Goal: Information Seeking & Learning: Check status

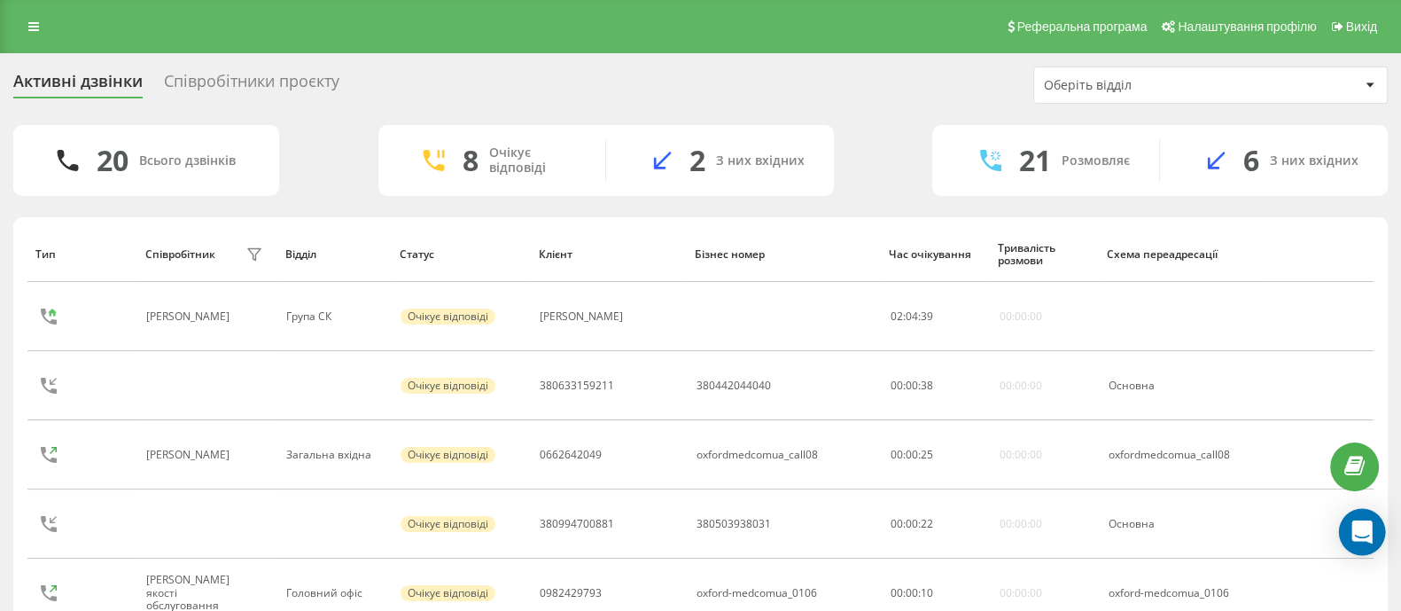
click at [1358, 542] on div "Open Intercom Messenger" at bounding box center [1362, 532] width 47 height 47
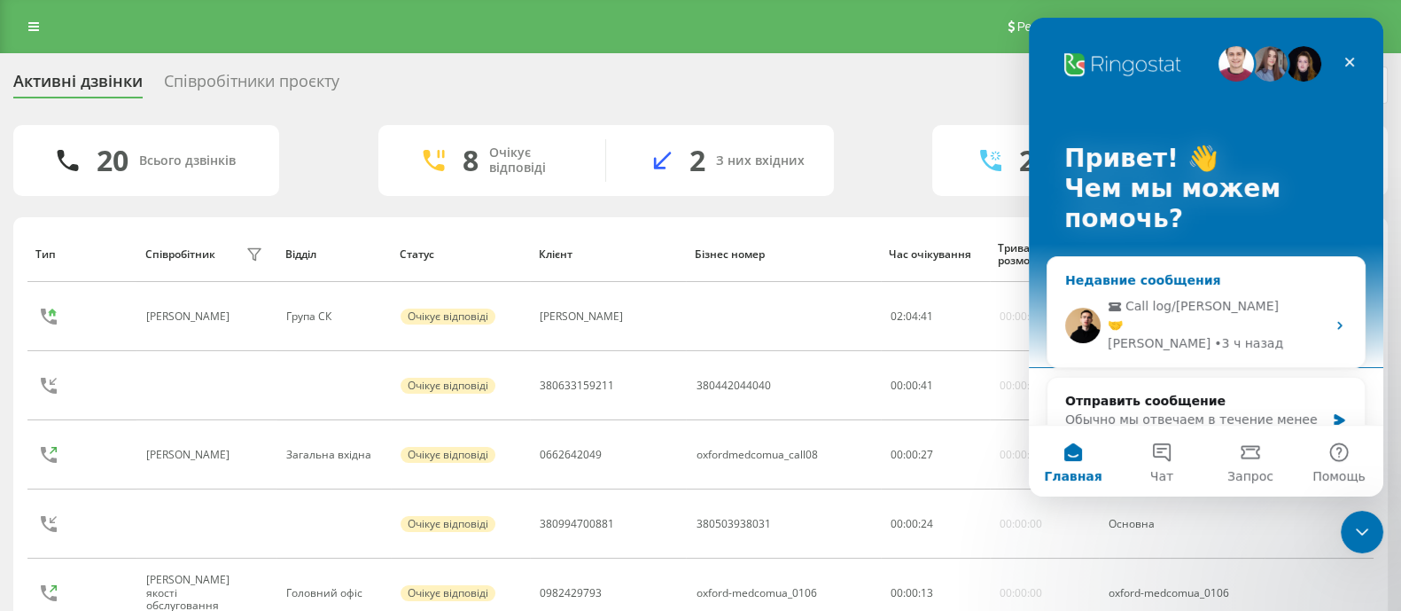
click at [1189, 330] on div "🤝" at bounding box center [1217, 325] width 218 height 19
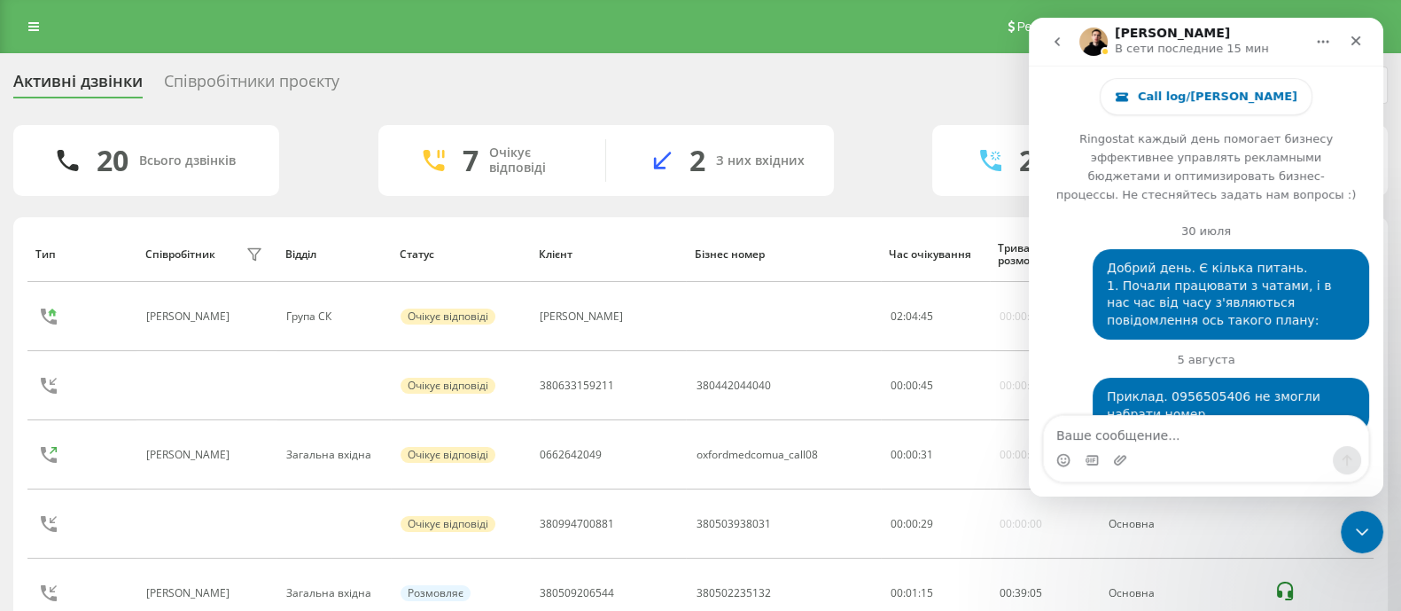
scroll to position [27114, 0]
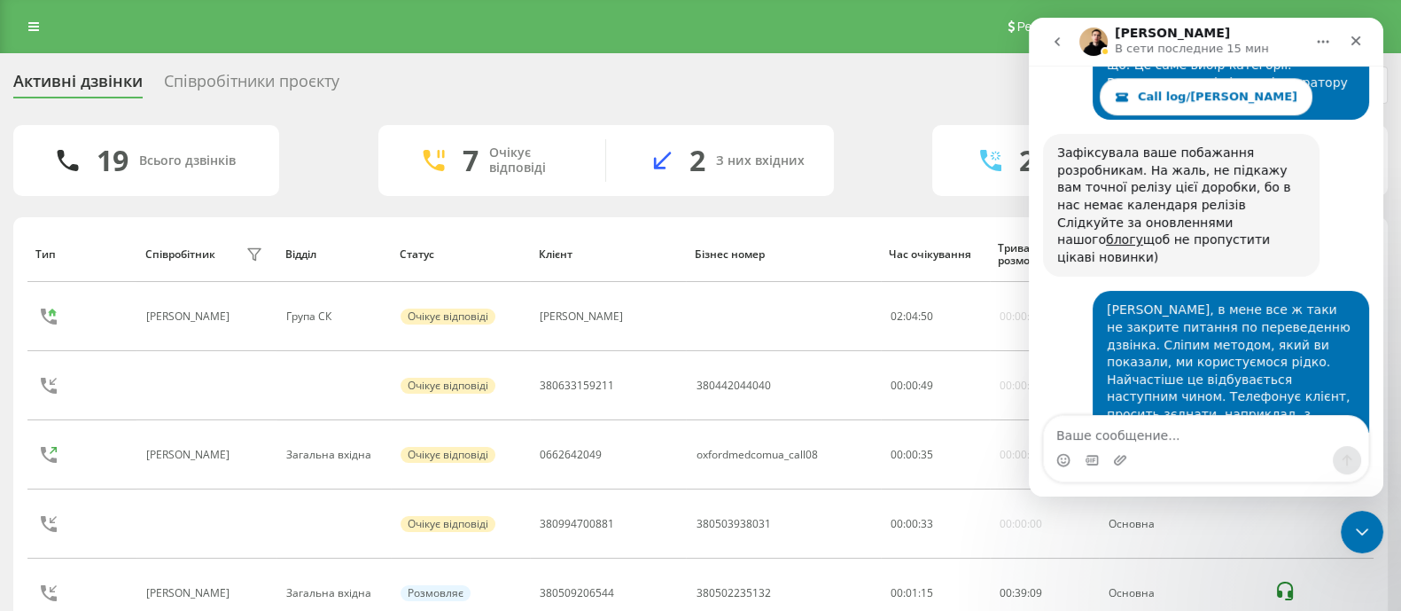
click at [1159, 425] on textarea "Ваше сообщение..." at bounding box center [1206, 431] width 324 height 30
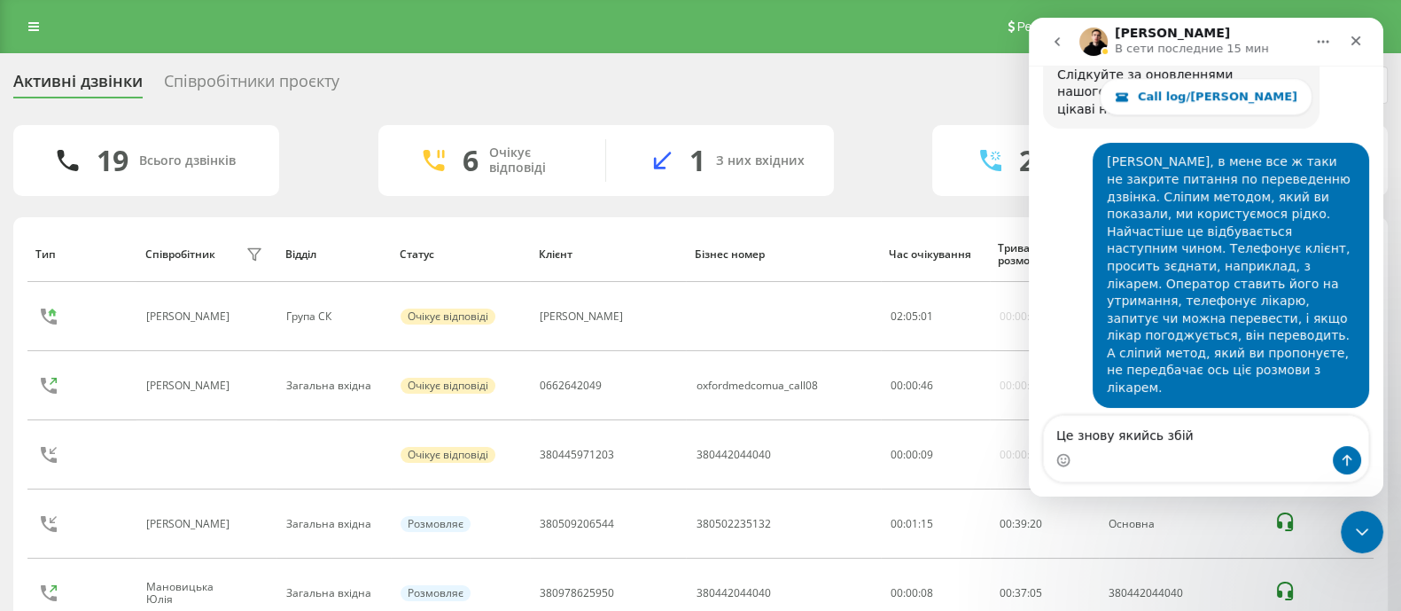
type textarea "Це знову якийсь збій?"
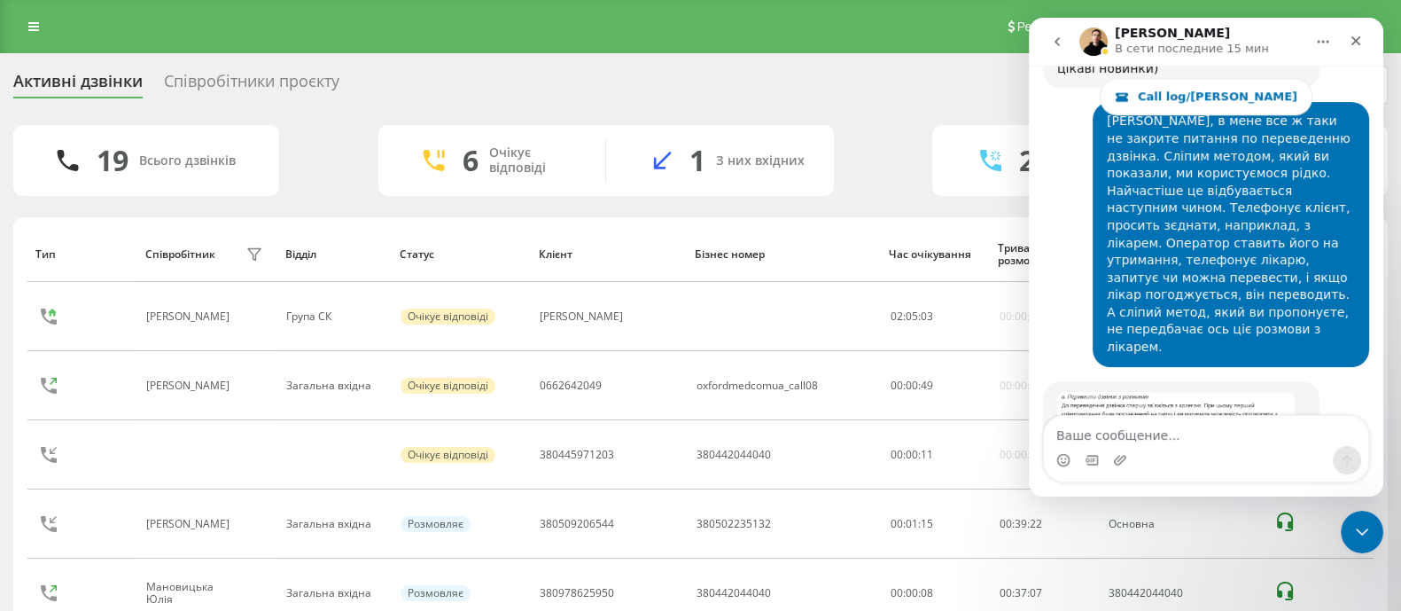
scroll to position [27302, 0]
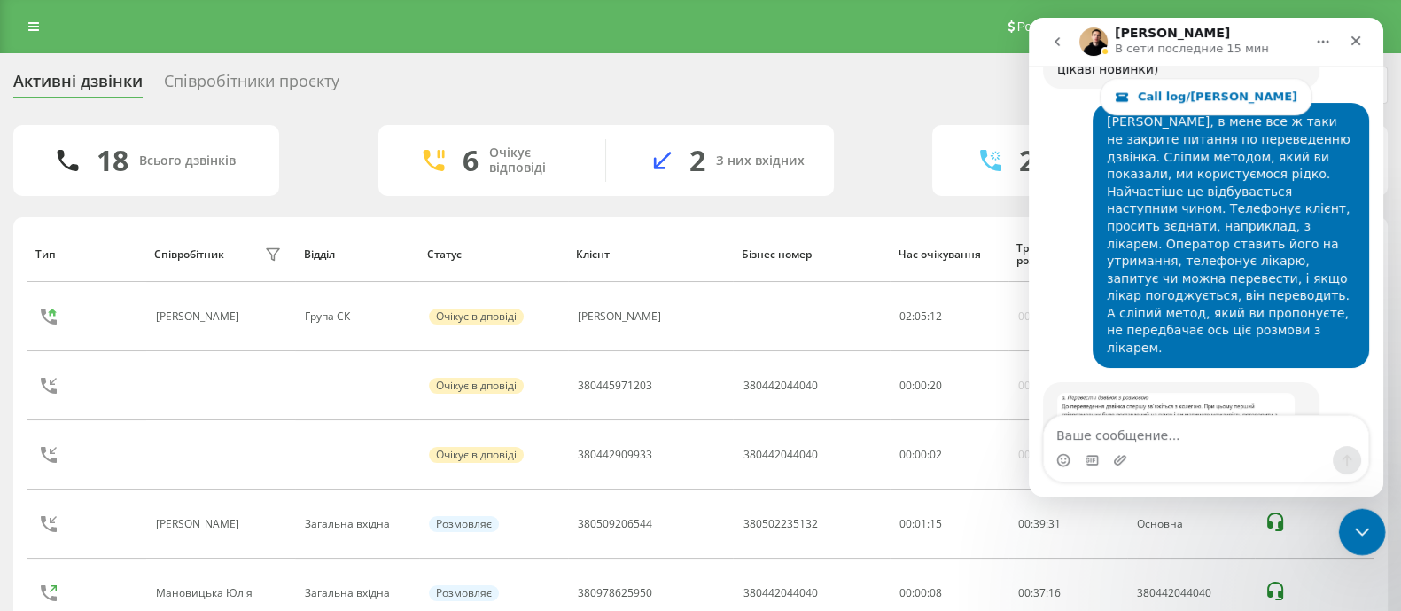
drag, startPoint x: 1353, startPoint y: 526, endPoint x: 2562, endPoint y: 972, distance: 1288.1
click at [1352, 525] on icon "Закрыть службу сообщений Intercom" at bounding box center [1359, 529] width 21 height 21
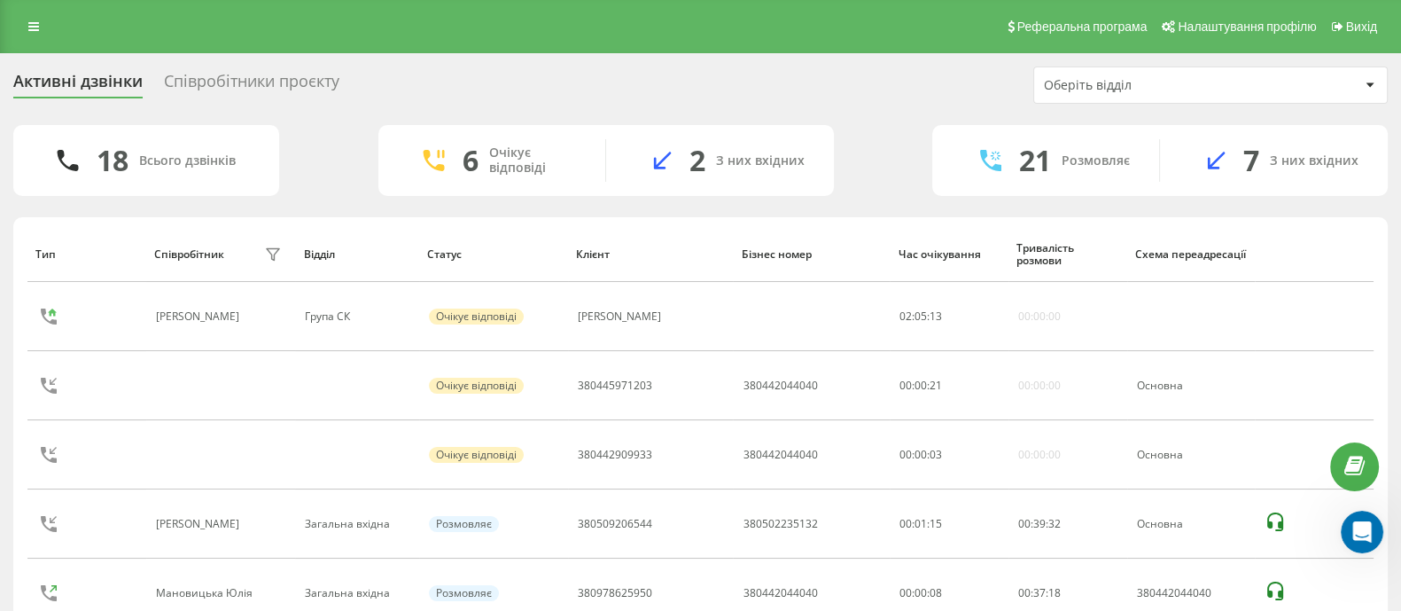
scroll to position [27303, 0]
click at [35, 20] on link at bounding box center [34, 26] width 32 height 25
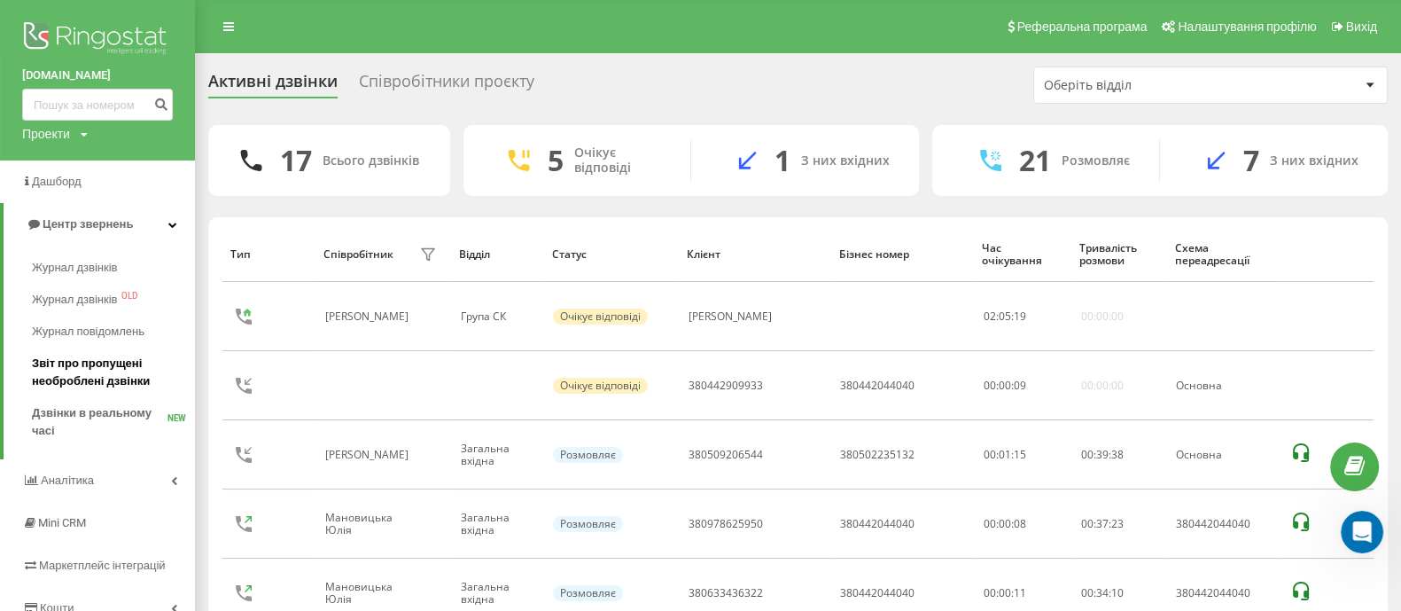
click at [120, 365] on span "Звіт про пропущені необроблені дзвінки" at bounding box center [109, 372] width 154 height 35
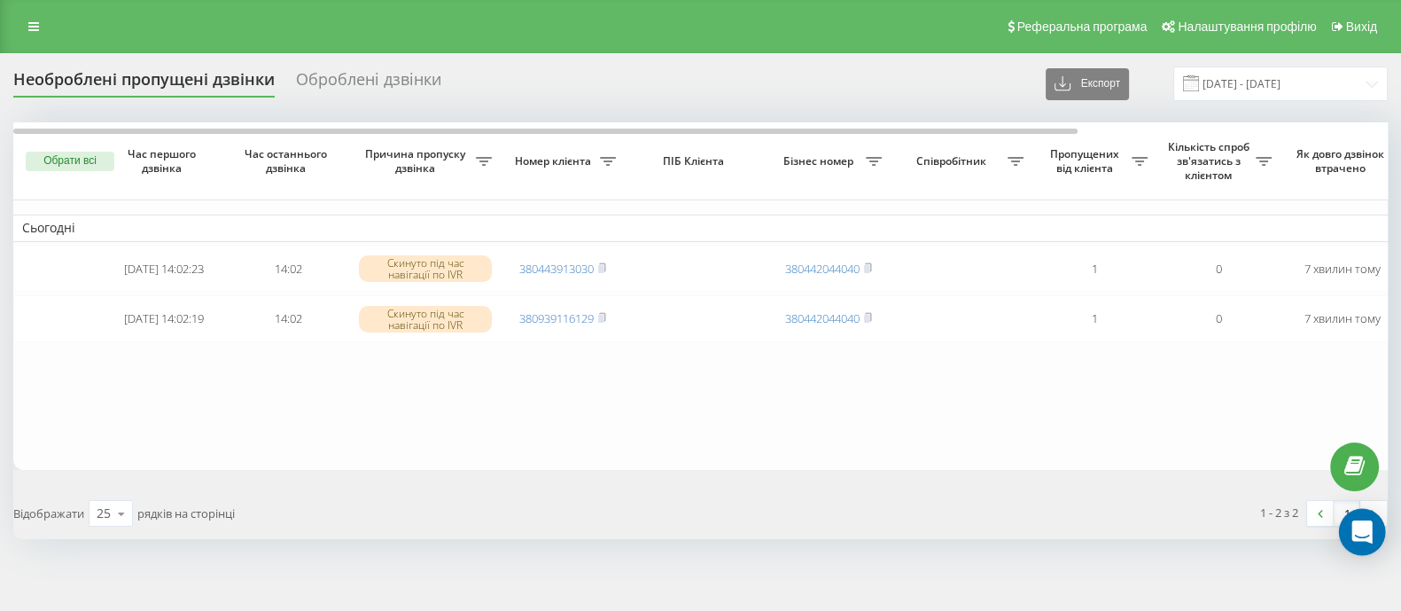
click at [1361, 538] on icon "Open Intercom Messenger" at bounding box center [1362, 531] width 23 height 23
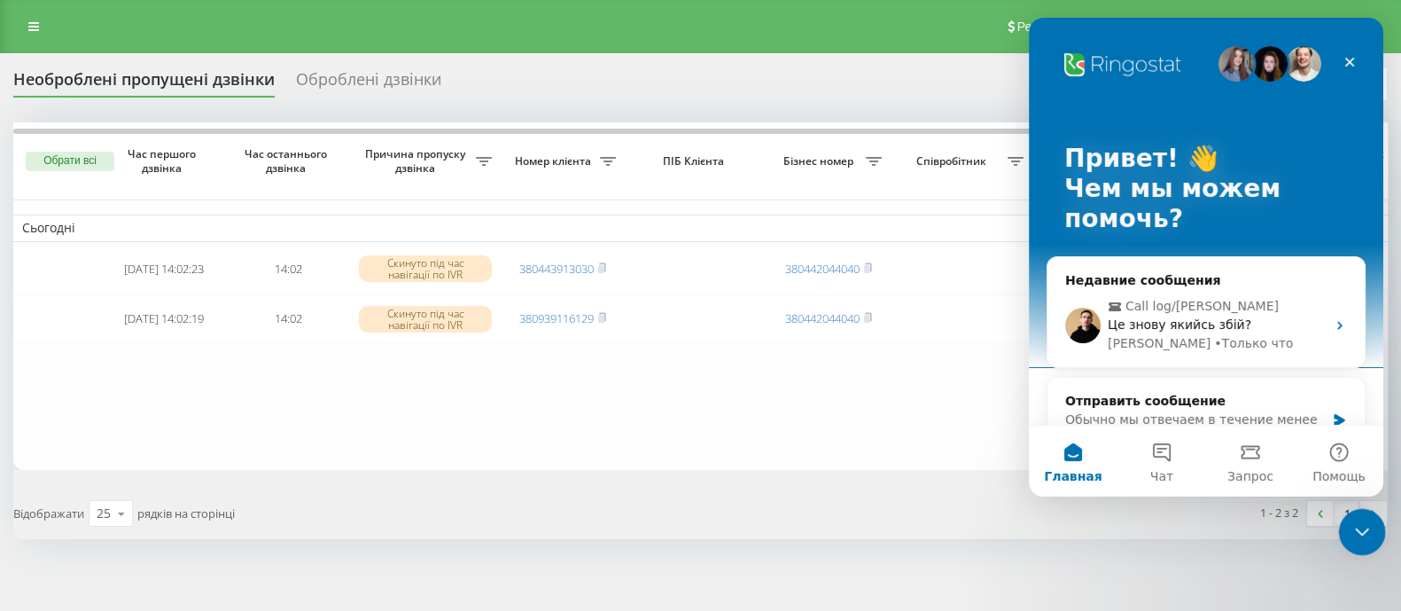
click at [1379, 524] on div "Закрыть службу сообщений Intercom" at bounding box center [1359, 529] width 43 height 43
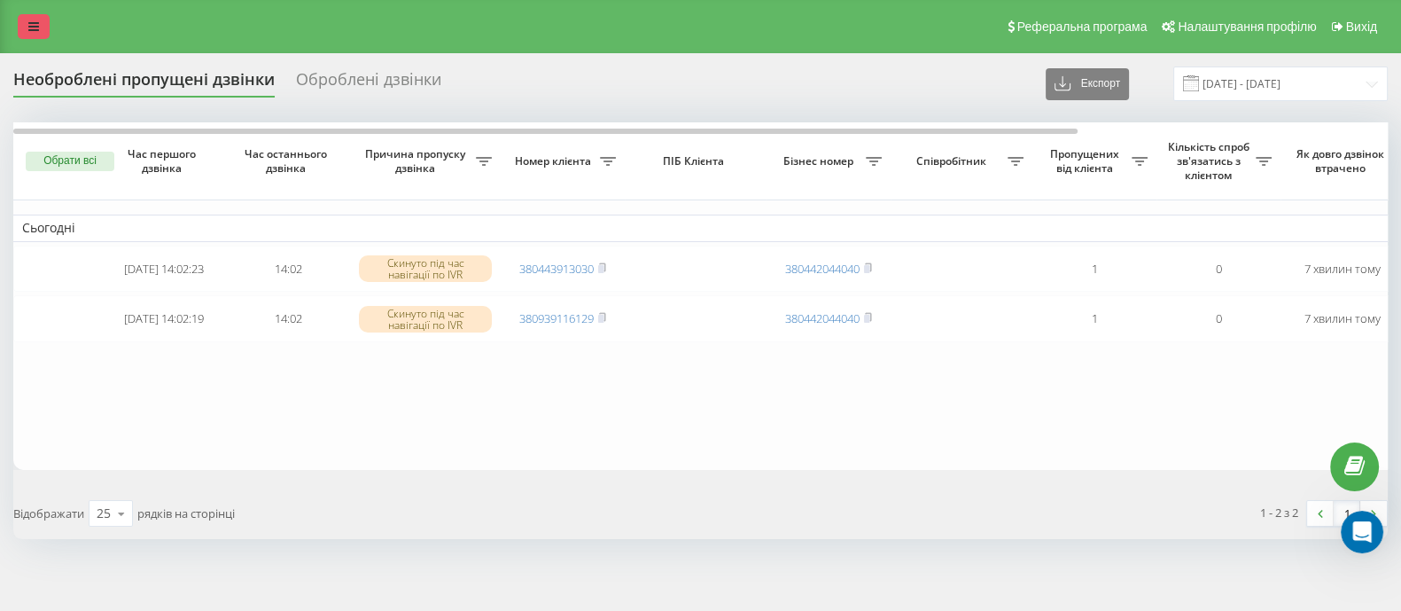
click at [28, 27] on icon at bounding box center [33, 26] width 11 height 12
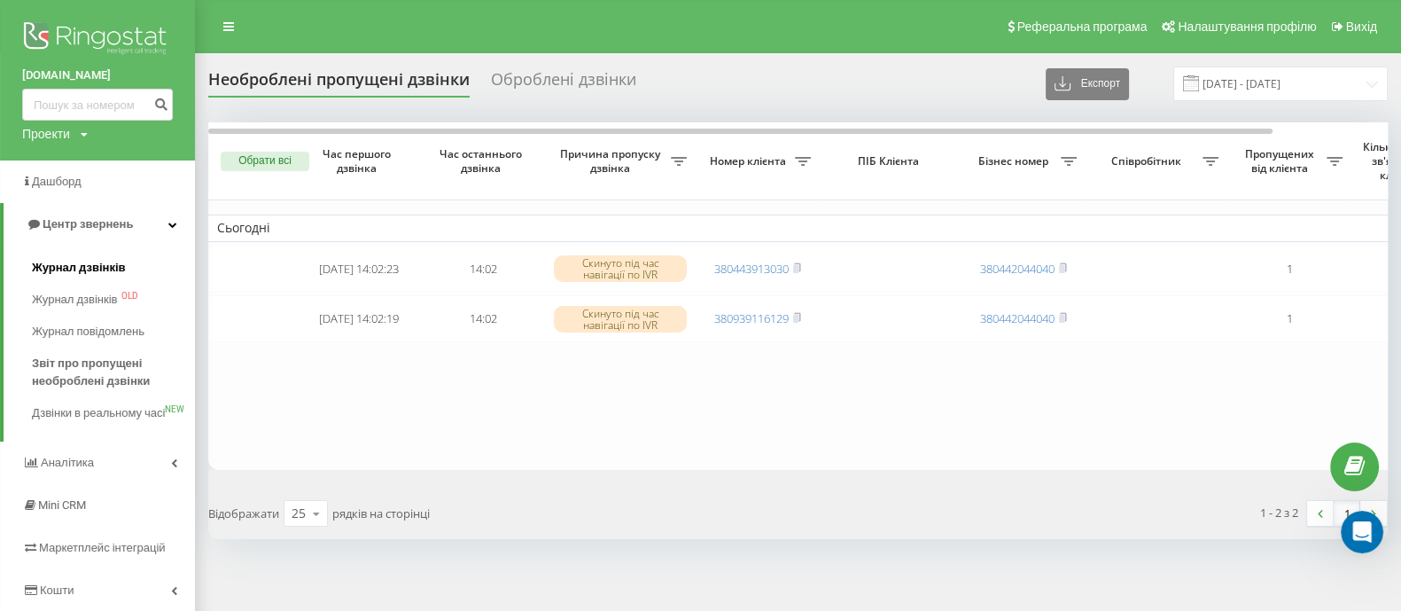
click at [108, 269] on span "Журнал дзвінків" at bounding box center [79, 268] width 94 height 18
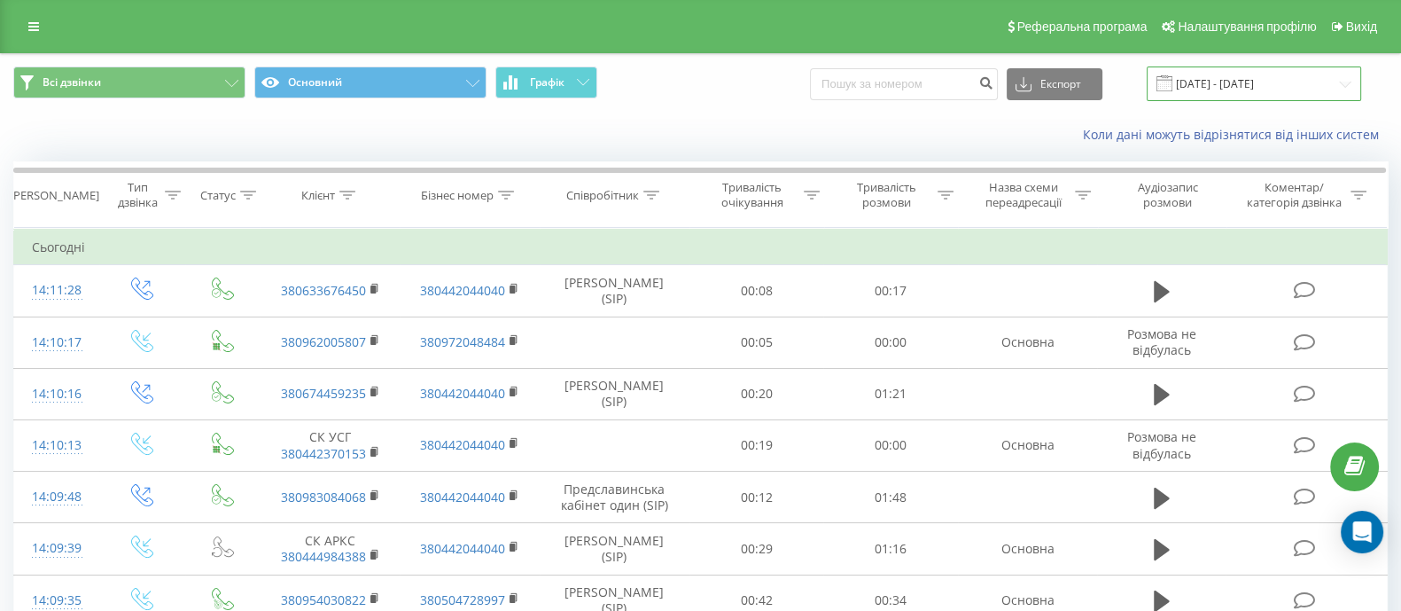
click at [1262, 88] on input "21.07.2025 - 21.08.2025" at bounding box center [1254, 83] width 215 height 35
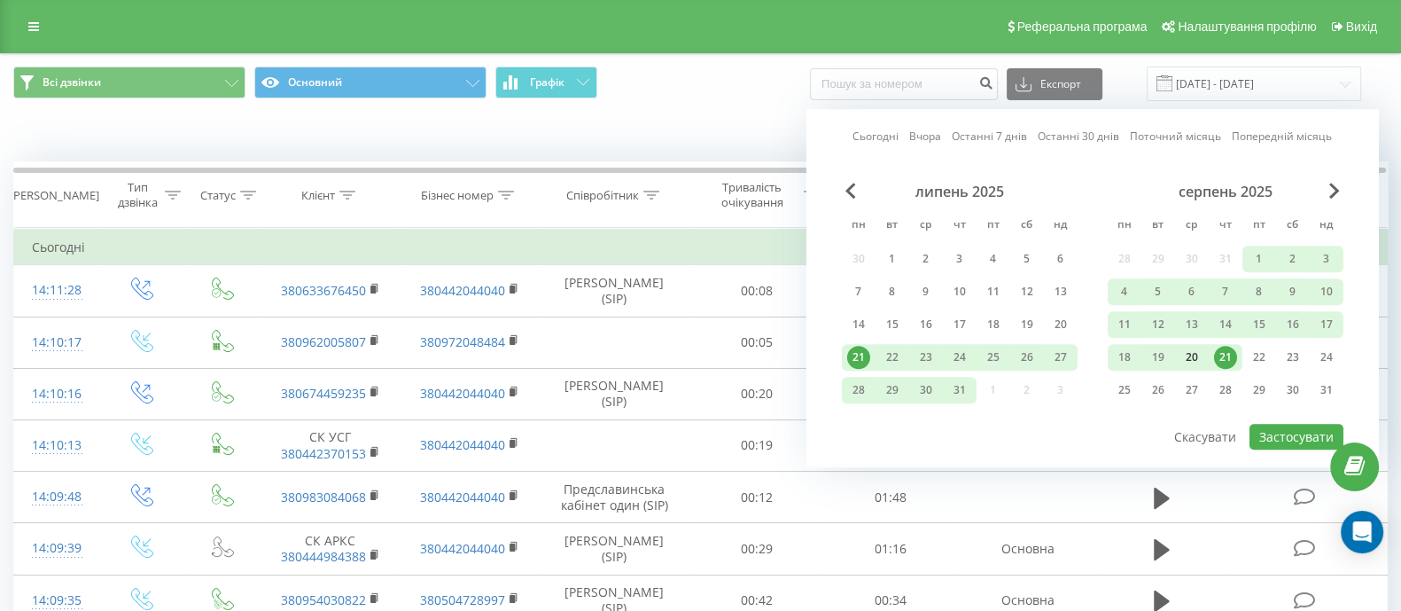
click at [1191, 352] on div "20" at bounding box center [1192, 357] width 23 height 23
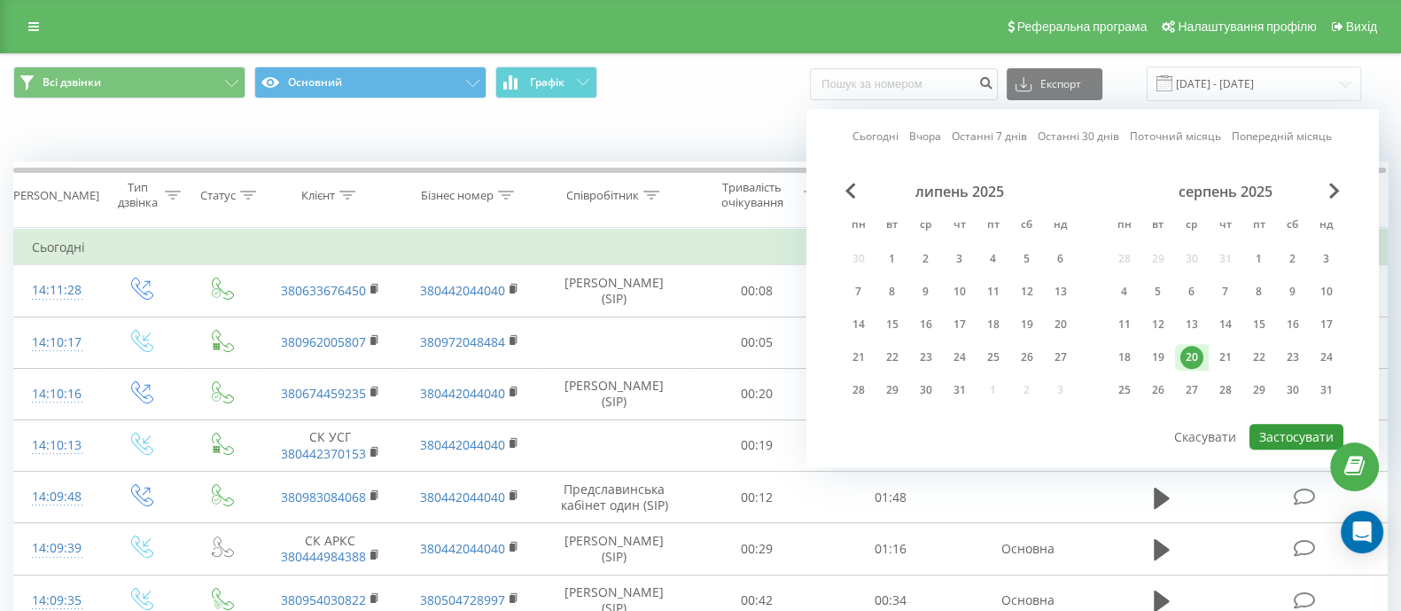
click at [1293, 428] on button "Застосувати" at bounding box center [1297, 437] width 94 height 26
type input "20.08.2025 - 20.08.2025"
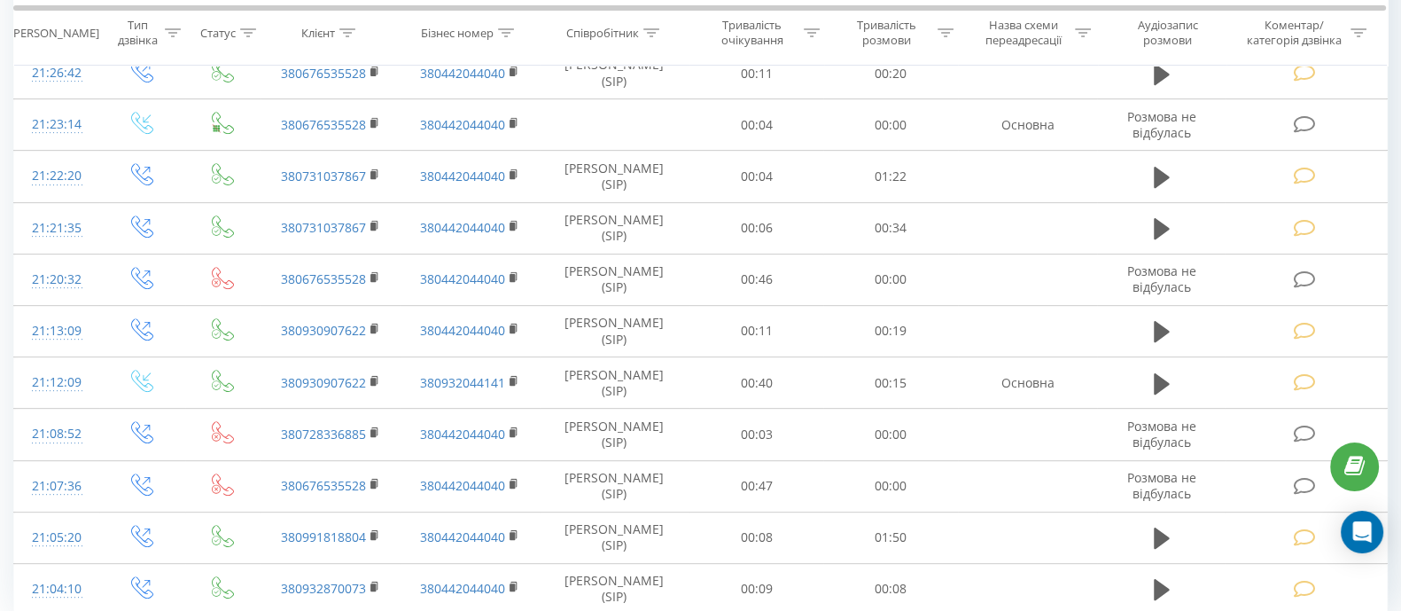
scroll to position [1005, 0]
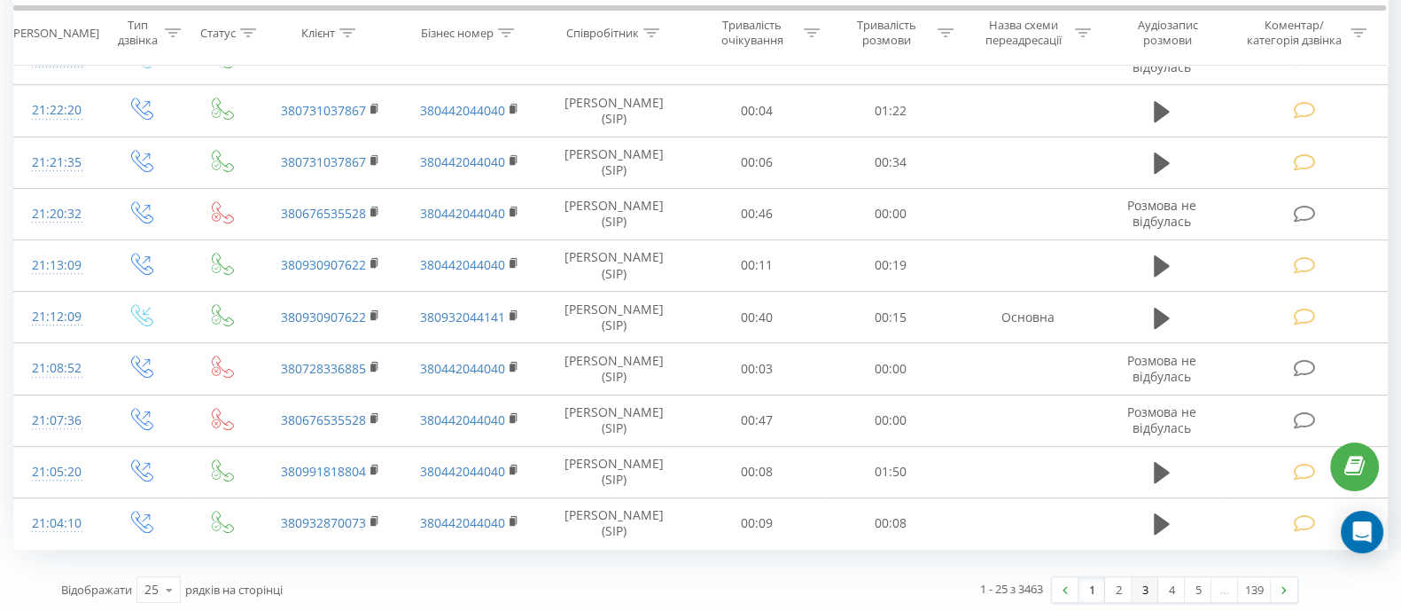
click at [1138, 588] on link "3" at bounding box center [1145, 589] width 27 height 25
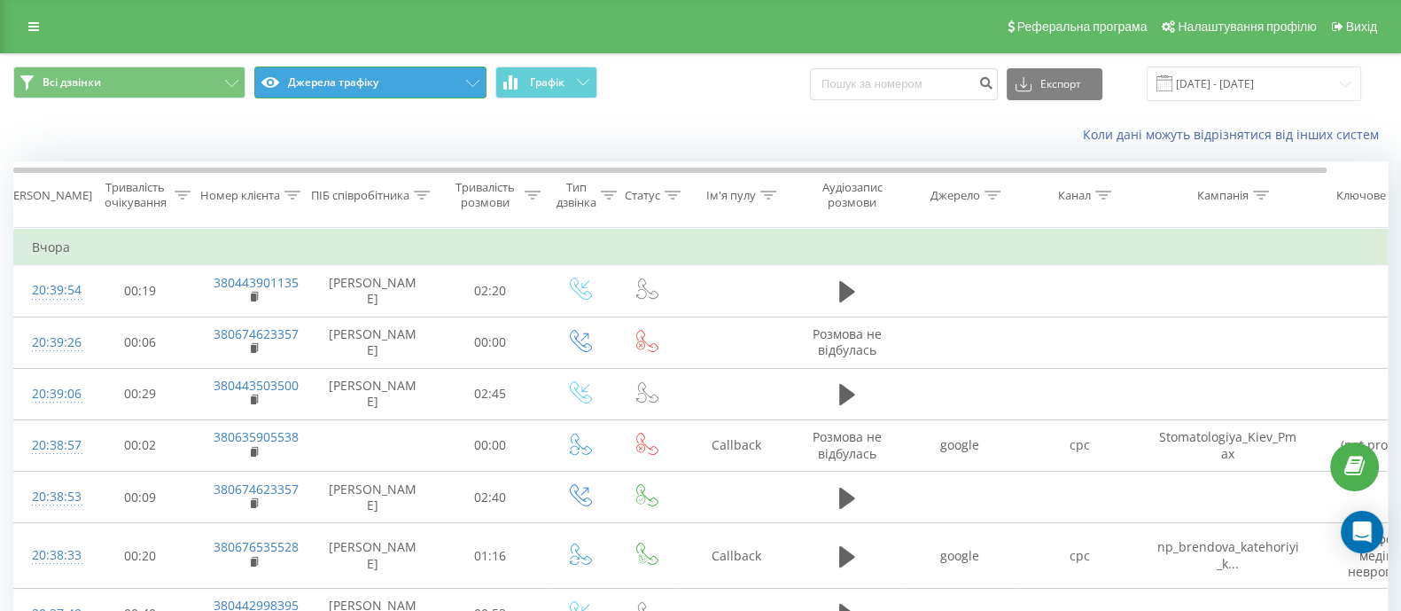
click at [451, 78] on button "Джерела трафіку" at bounding box center [370, 82] width 232 height 32
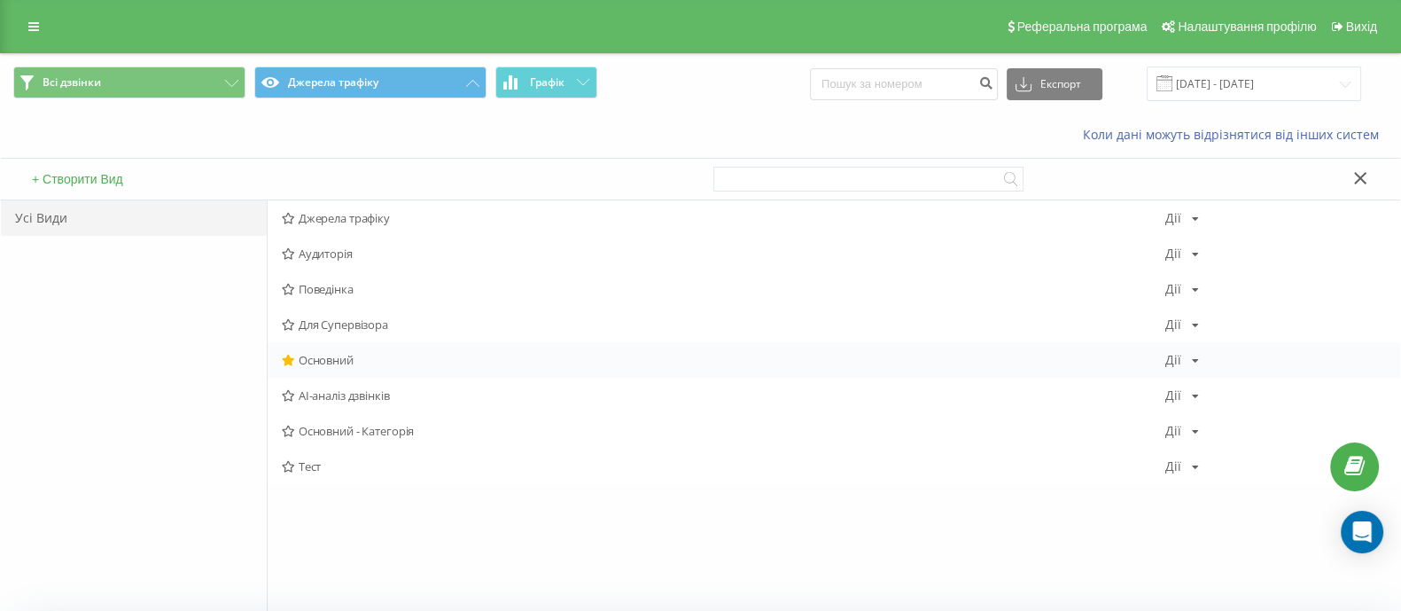
click at [347, 361] on span "Основний" at bounding box center [724, 360] width 884 height 12
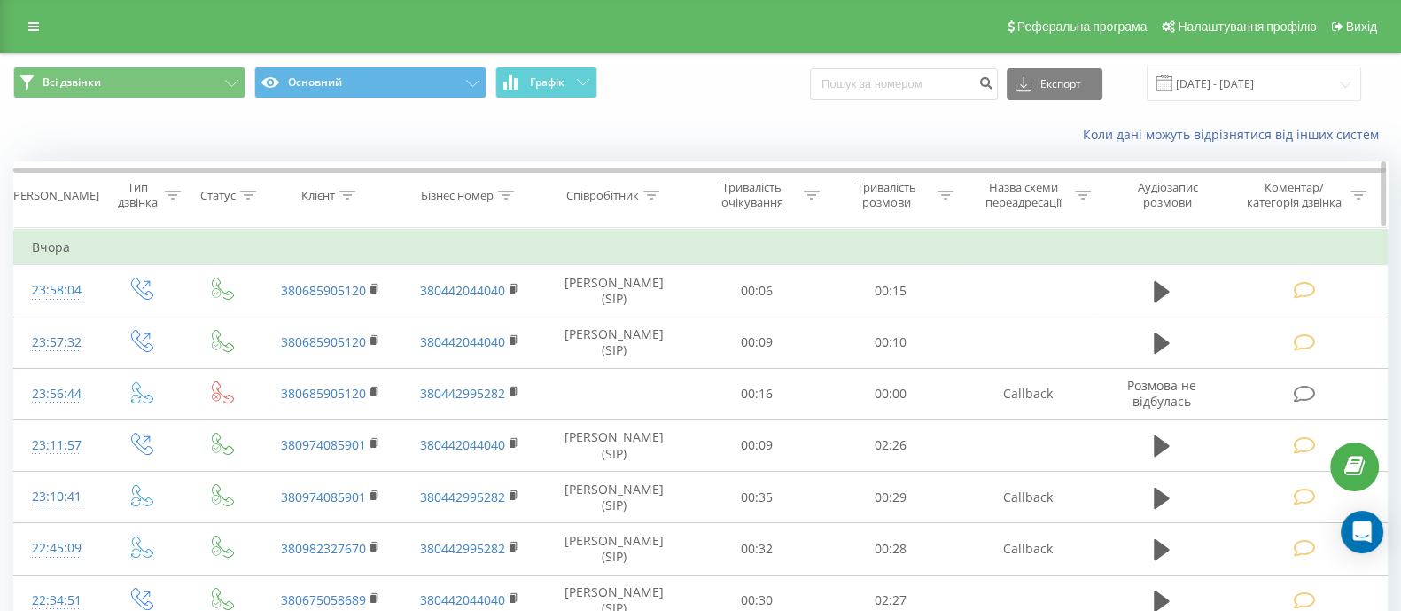
click at [654, 191] on icon at bounding box center [652, 195] width 16 height 9
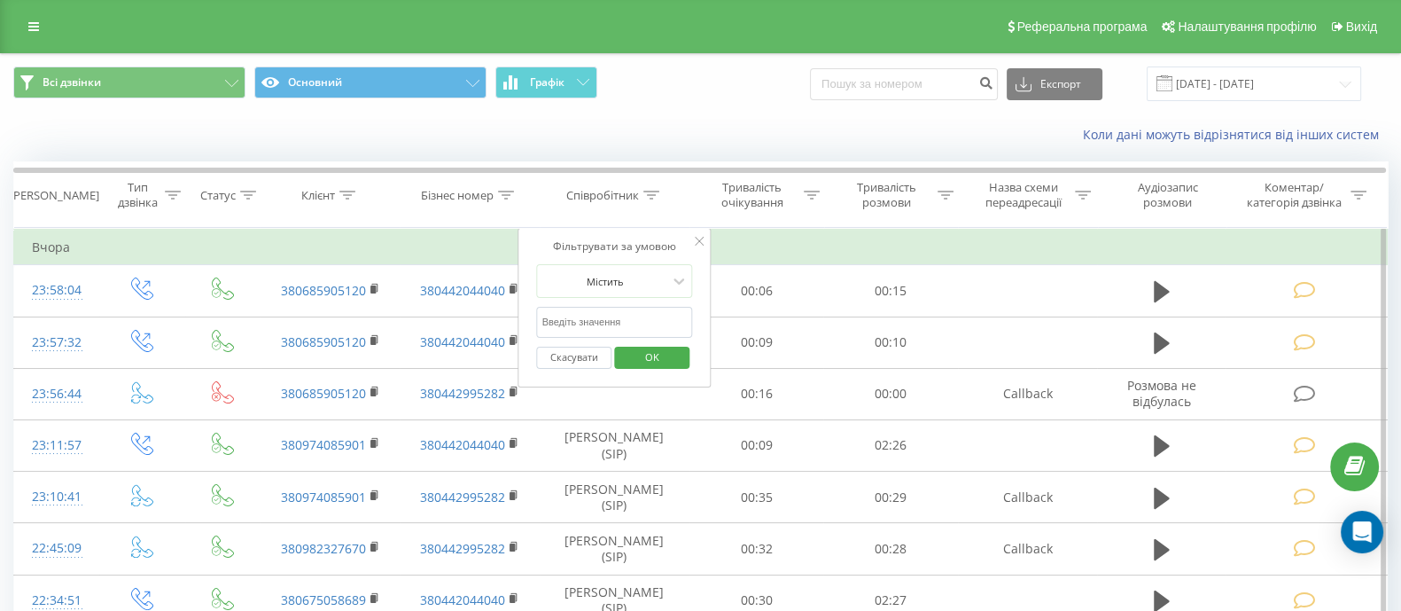
click at [599, 327] on input "text" at bounding box center [615, 322] width 156 height 31
click at [646, 356] on span "OK" at bounding box center [653, 356] width 50 height 27
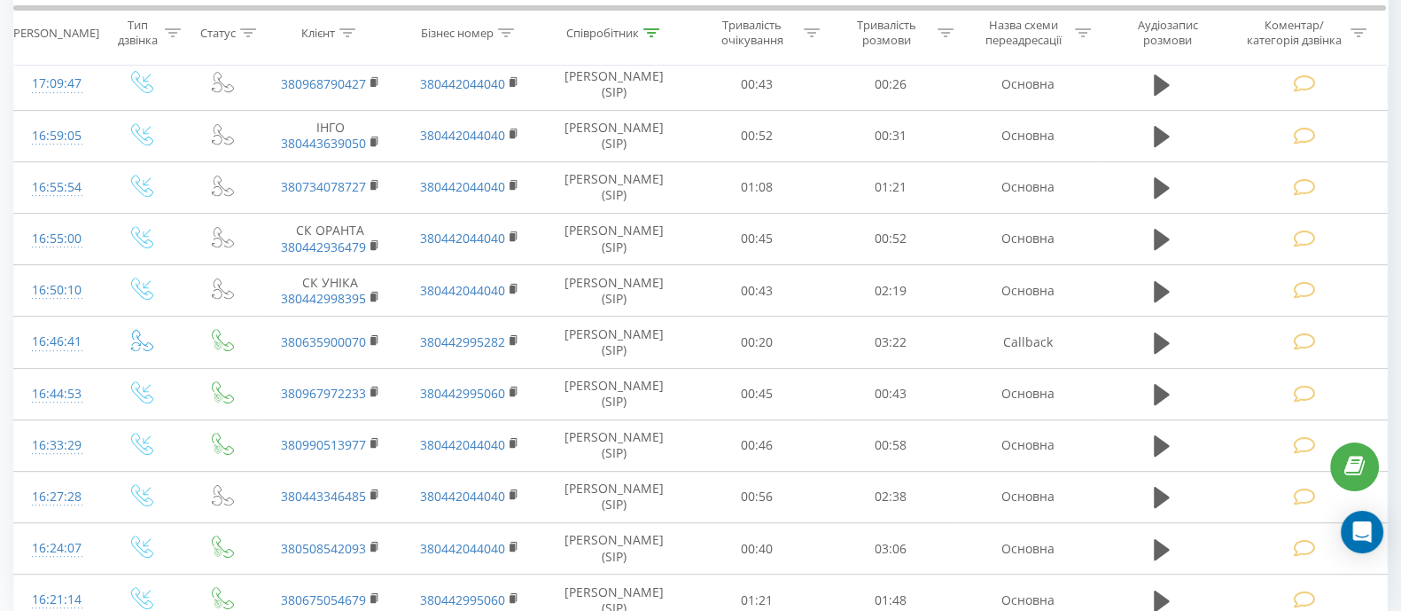
scroll to position [938, 0]
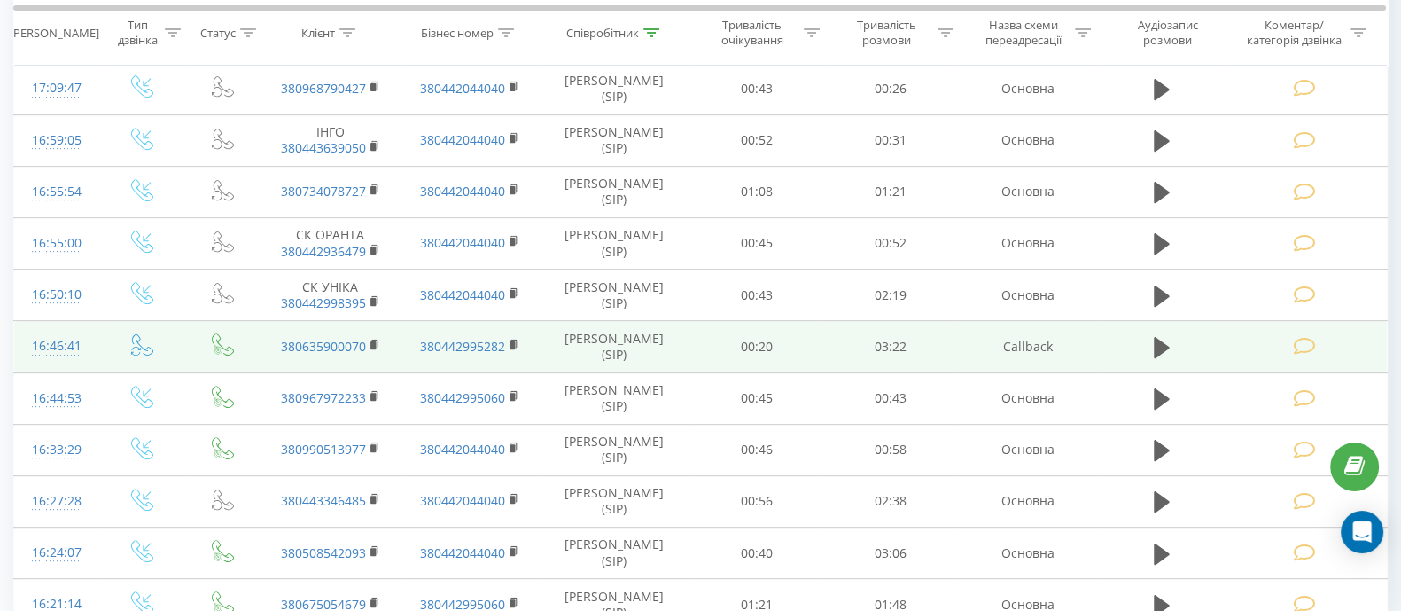
click at [1312, 337] on icon at bounding box center [1305, 346] width 22 height 19
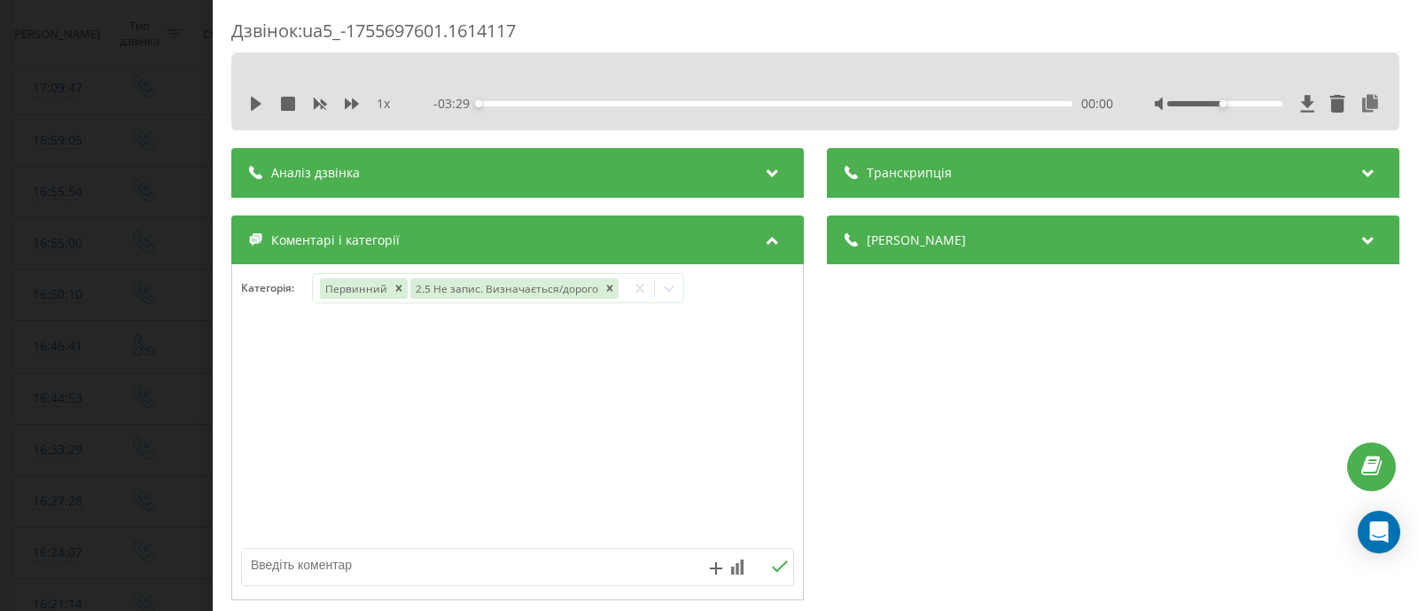
click at [168, 303] on div "Дзвінок : ua5_-1755697601.1614117 1 x - 03:29 00:00 00:00 Транскрипція Для AI-а…" at bounding box center [709, 305] width 1418 height 611
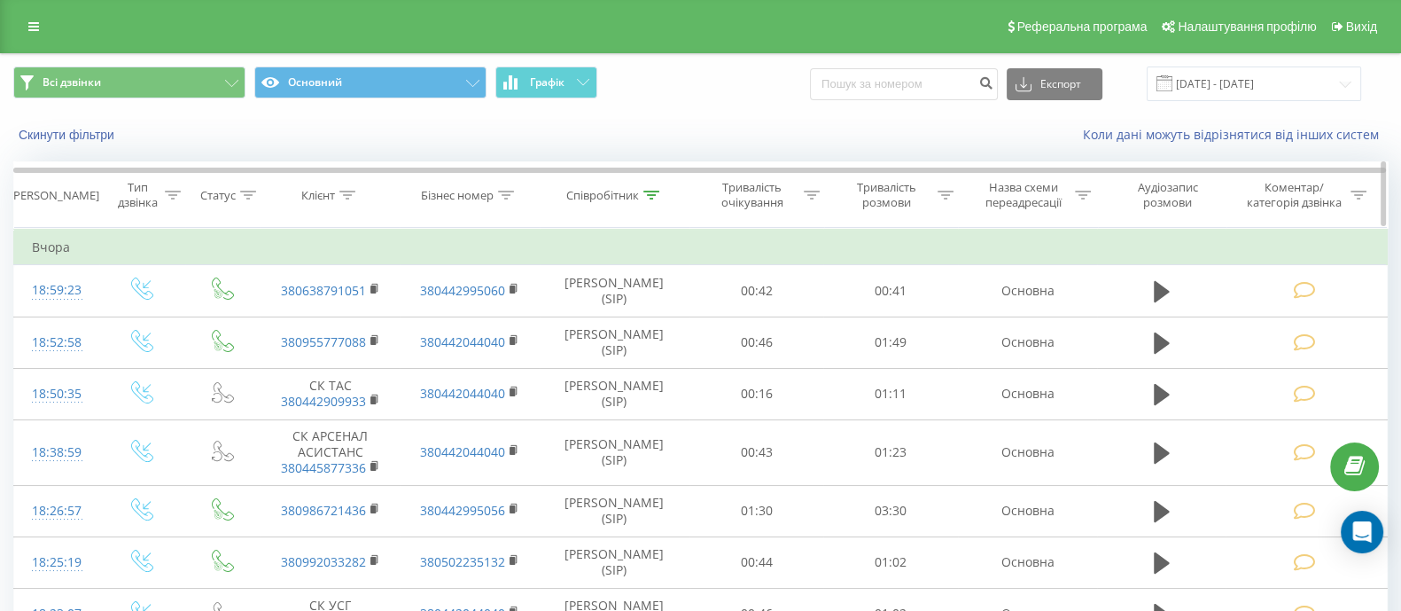
click at [659, 190] on div "Співробітник" at bounding box center [615, 195] width 151 height 15
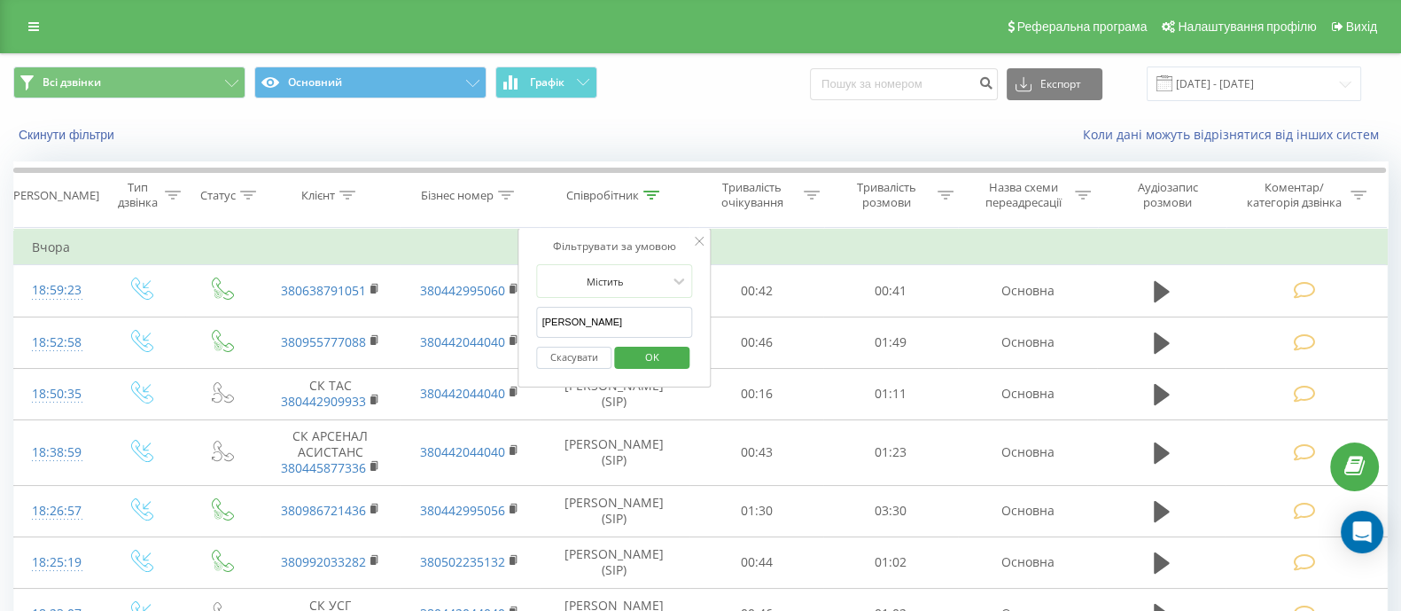
click at [590, 317] on input "Копитько" at bounding box center [615, 322] width 156 height 31
type input "К"
click at [633, 362] on span "OK" at bounding box center [653, 356] width 50 height 27
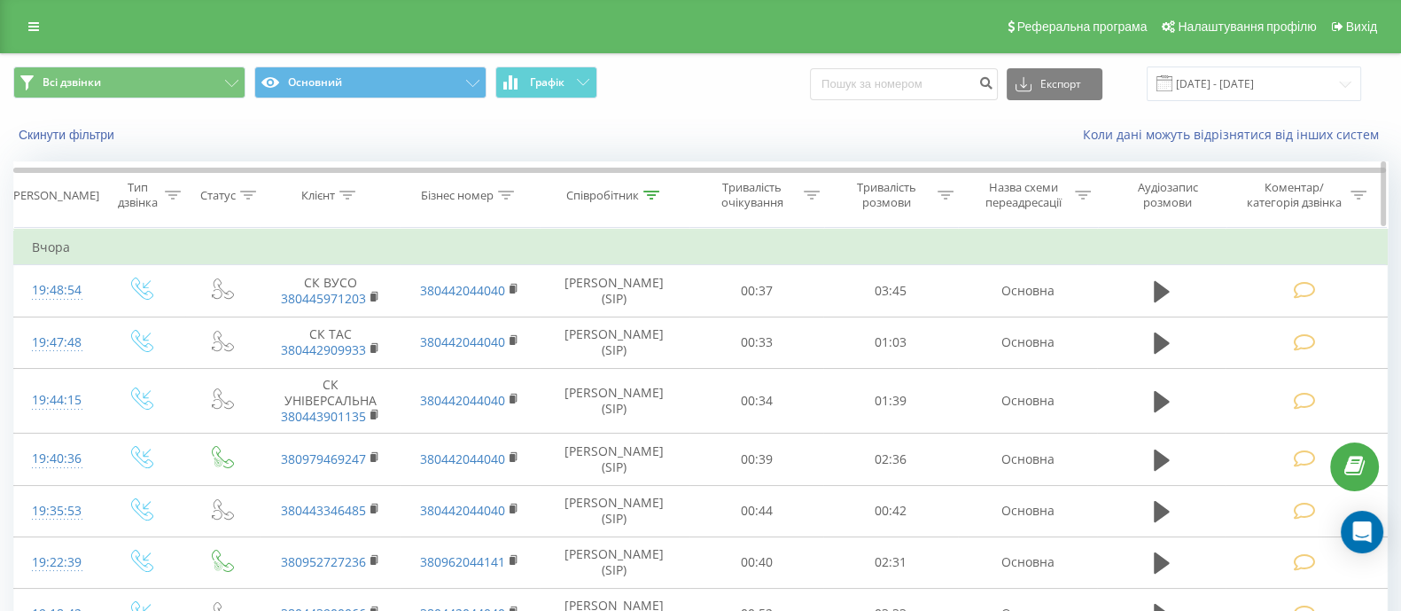
click at [646, 200] on div at bounding box center [652, 195] width 16 height 15
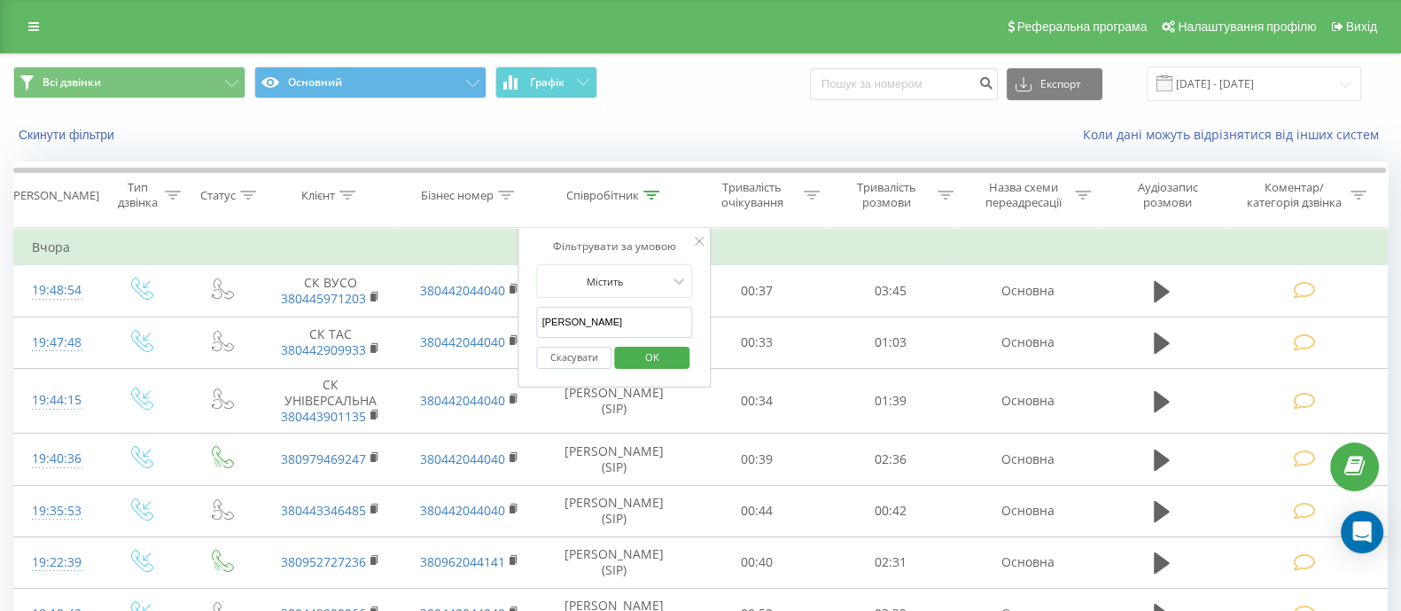
click at [601, 311] on input "Шевчук" at bounding box center [615, 322] width 156 height 31
type input "Ш"
type input "Третяк"
click at [633, 358] on span "OK" at bounding box center [653, 356] width 50 height 27
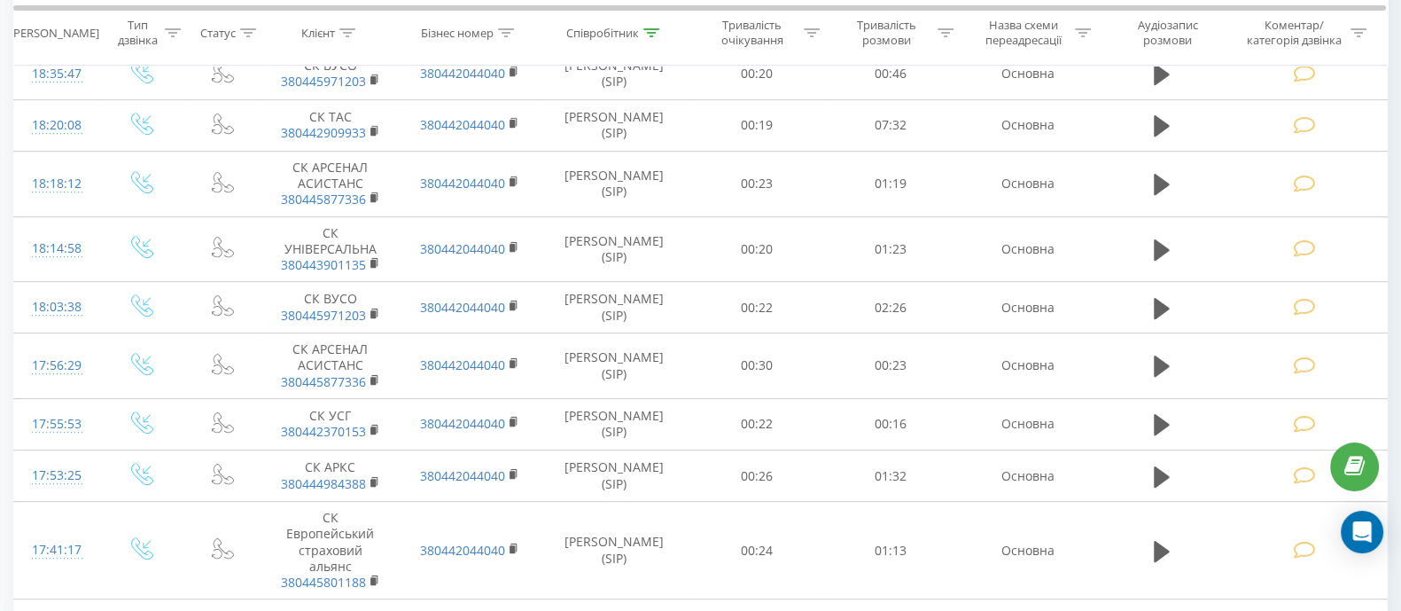
scroll to position [1105, 0]
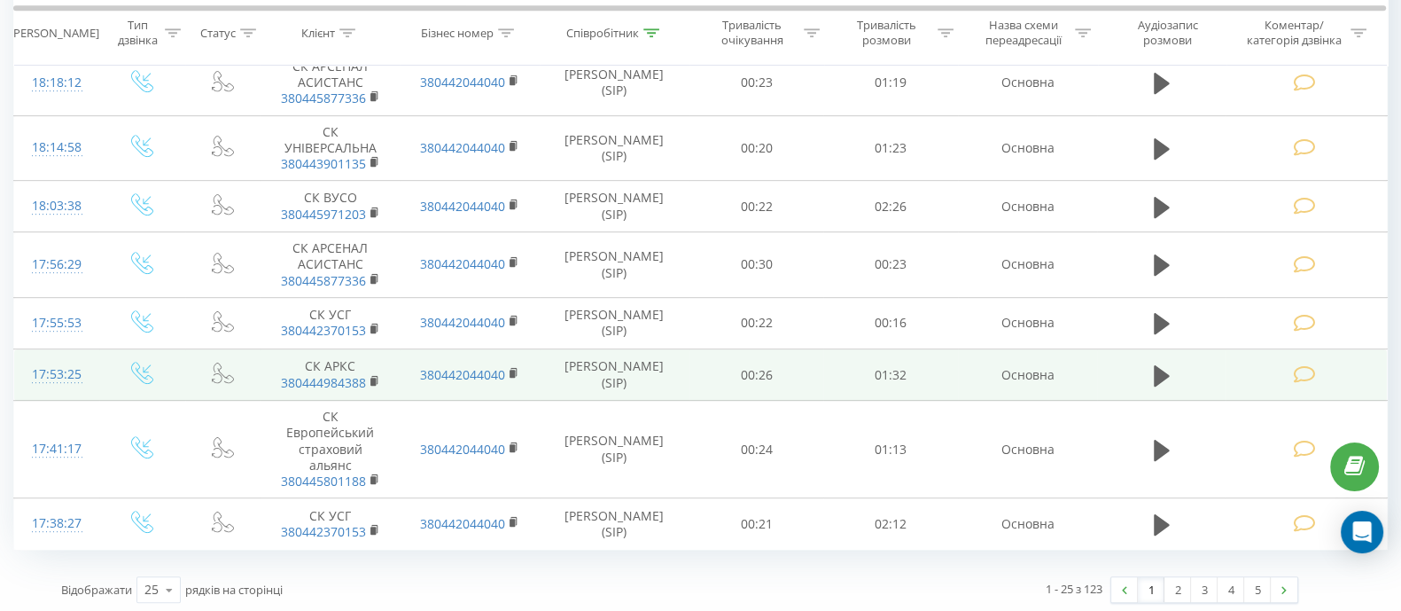
click at [1304, 365] on icon at bounding box center [1305, 374] width 22 height 19
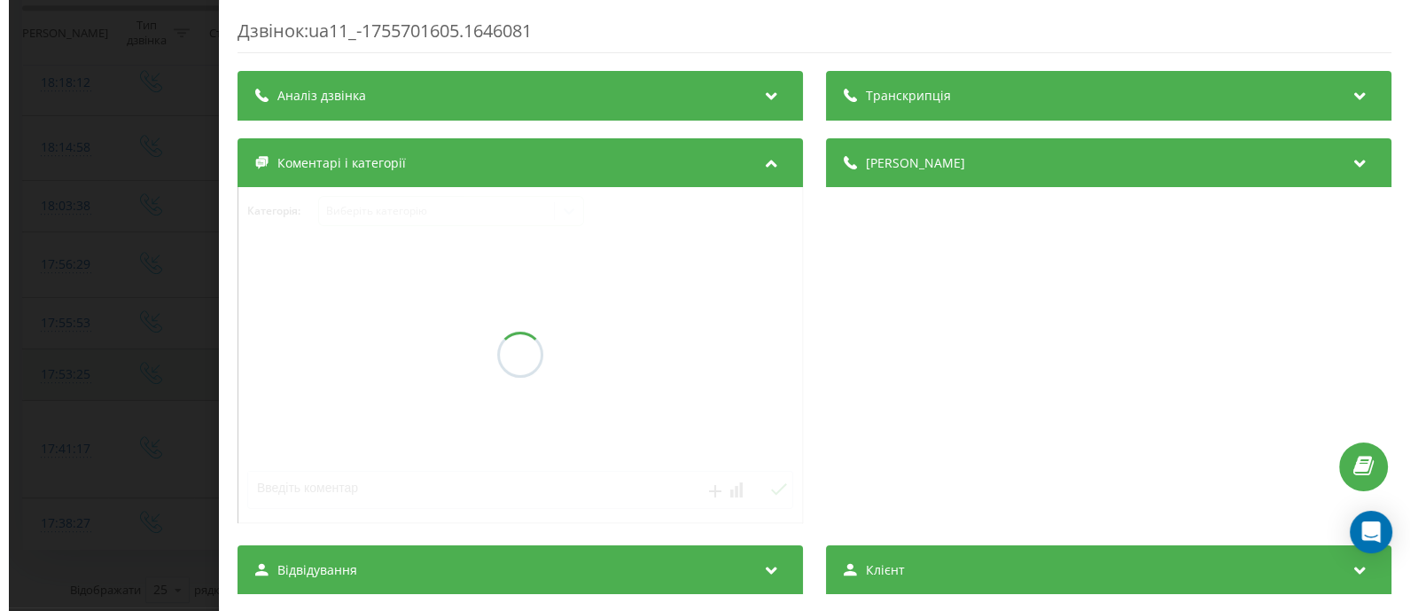
scroll to position [1089, 0]
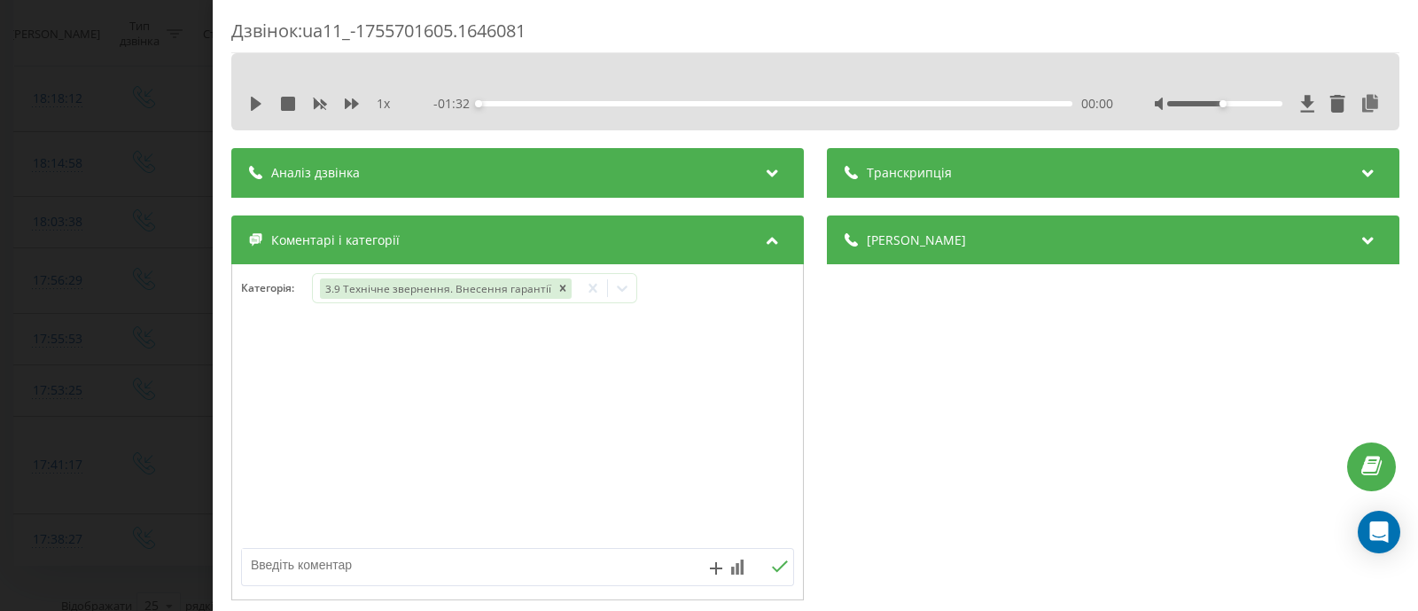
click at [190, 340] on div "Дзвінок : ua11_-1755701605.1646081 1 x - 01:32 00:00 00:00 Транскрипція Для AI-…" at bounding box center [709, 305] width 1418 height 611
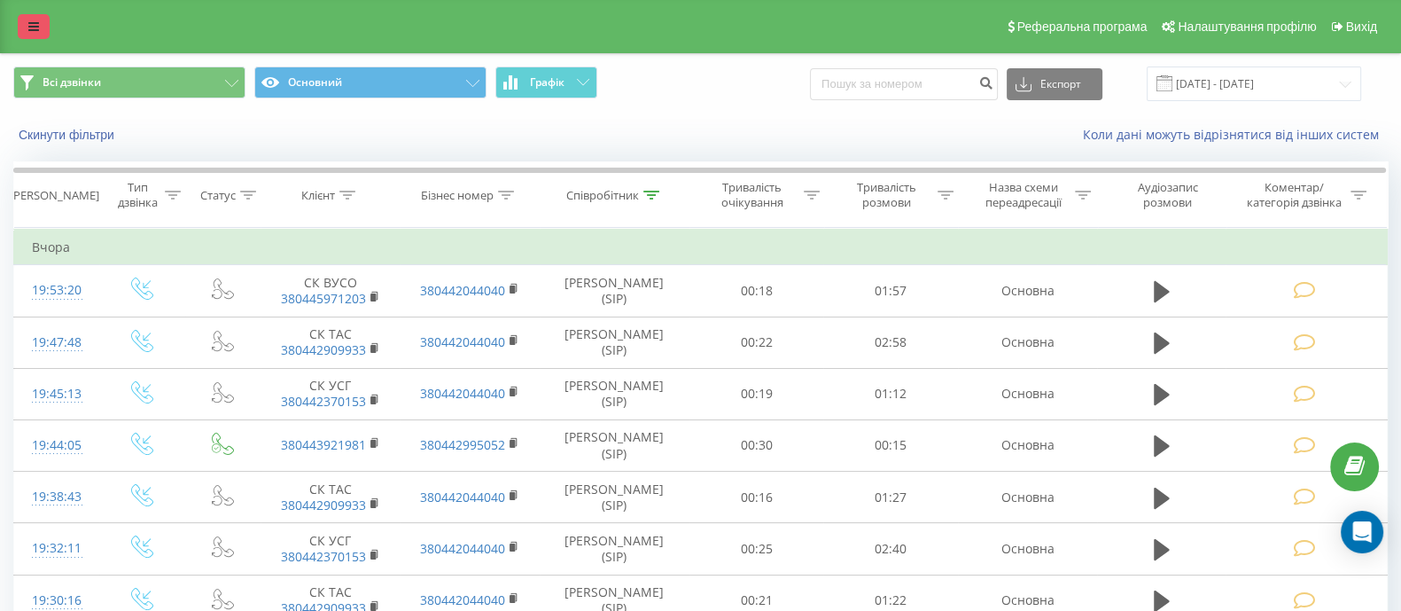
click at [35, 35] on link at bounding box center [34, 26] width 32 height 25
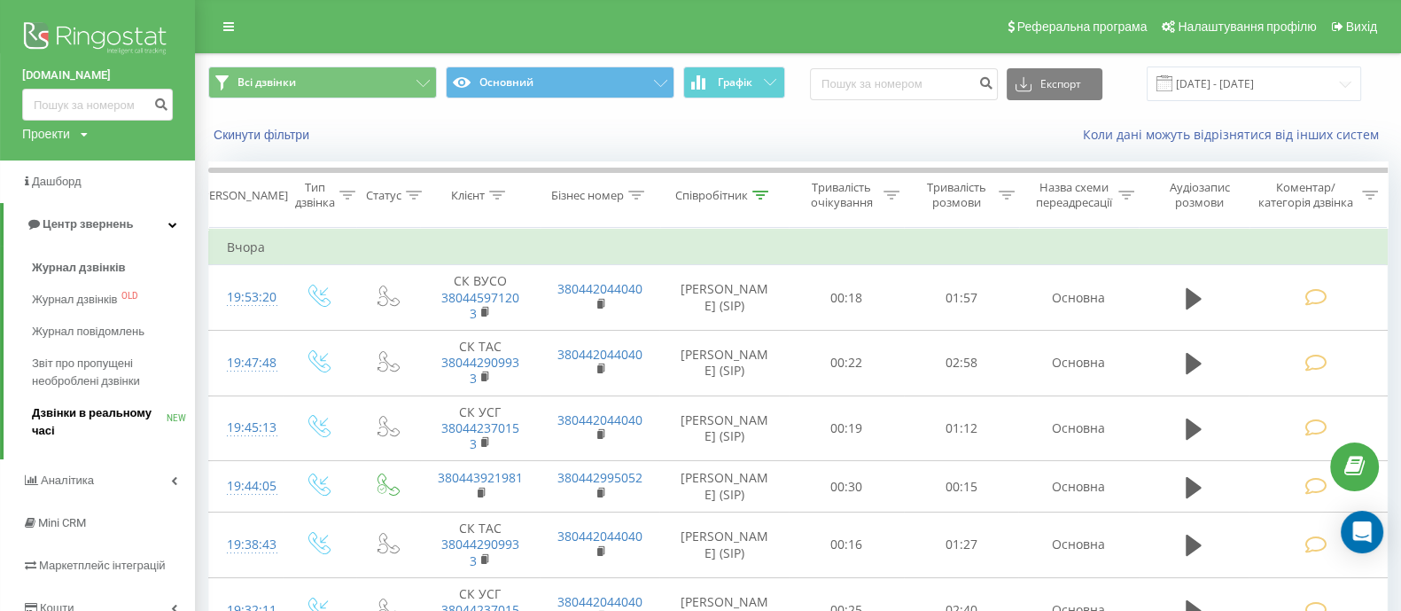
click at [105, 410] on span "Дзвінки в реальному часі" at bounding box center [99, 421] width 135 height 35
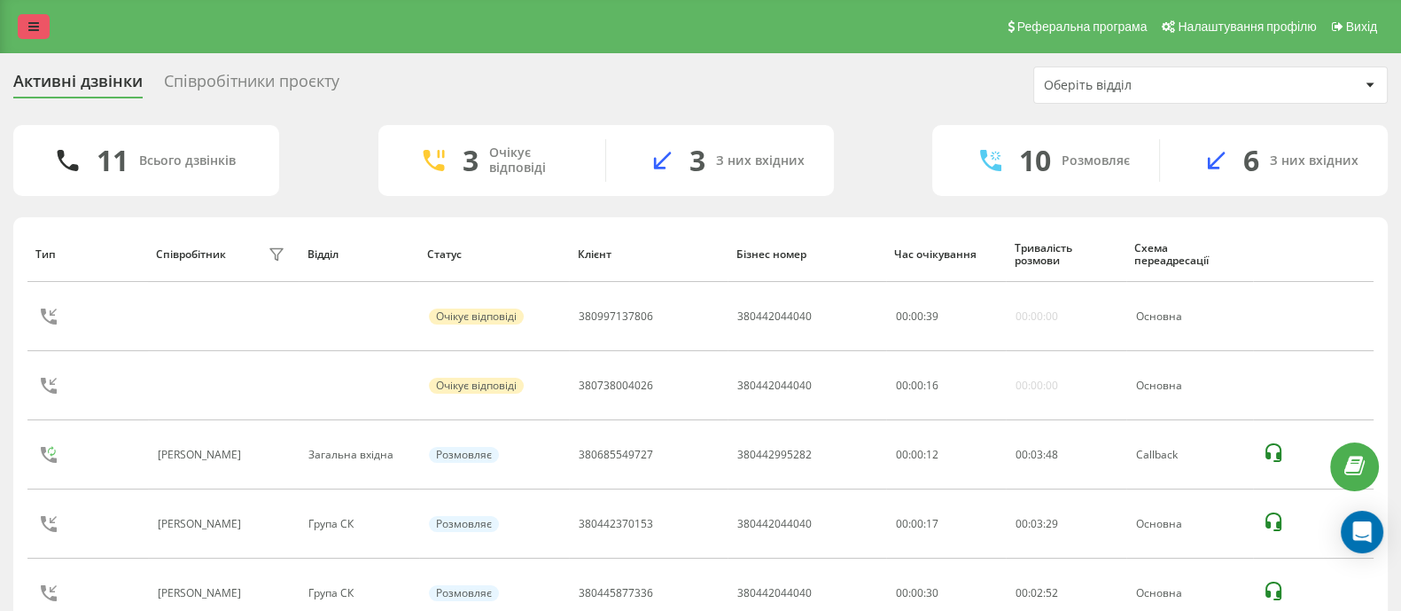
click at [33, 33] on link at bounding box center [34, 26] width 32 height 25
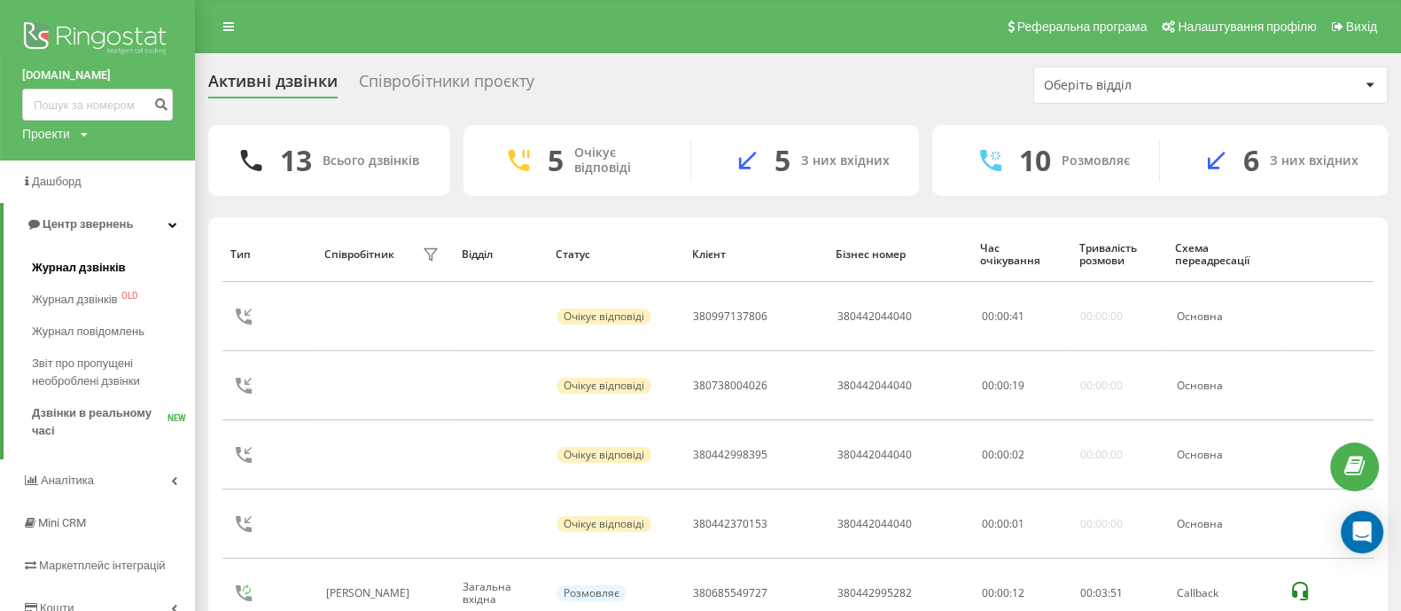
click at [128, 263] on link "Журнал дзвінків" at bounding box center [113, 268] width 163 height 32
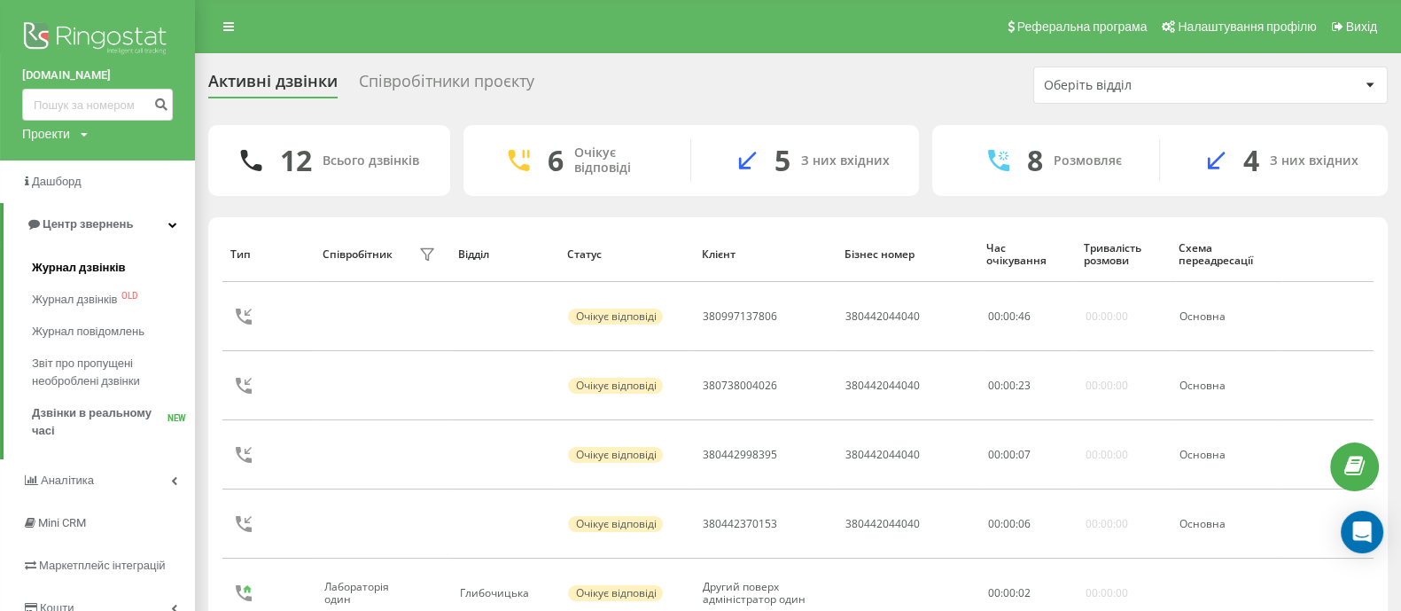
click at [85, 269] on span "Журнал дзвінків" at bounding box center [79, 268] width 94 height 18
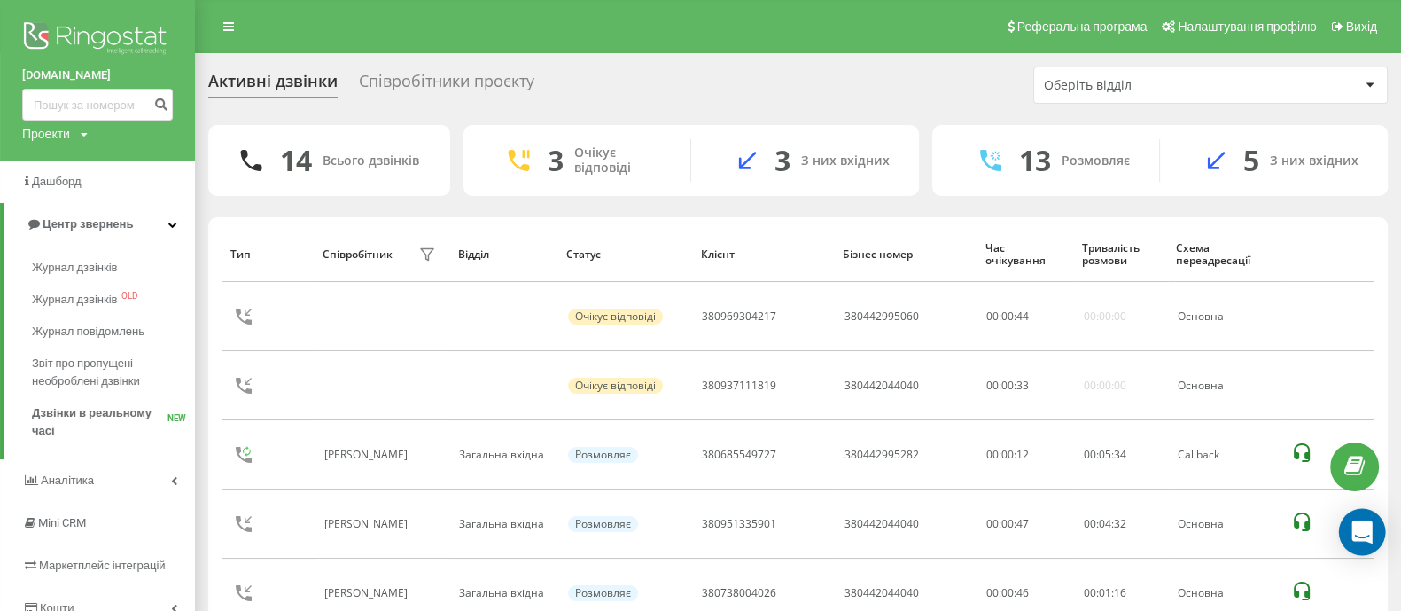
click at [1352, 537] on div "Open Intercom Messenger" at bounding box center [1362, 532] width 47 height 47
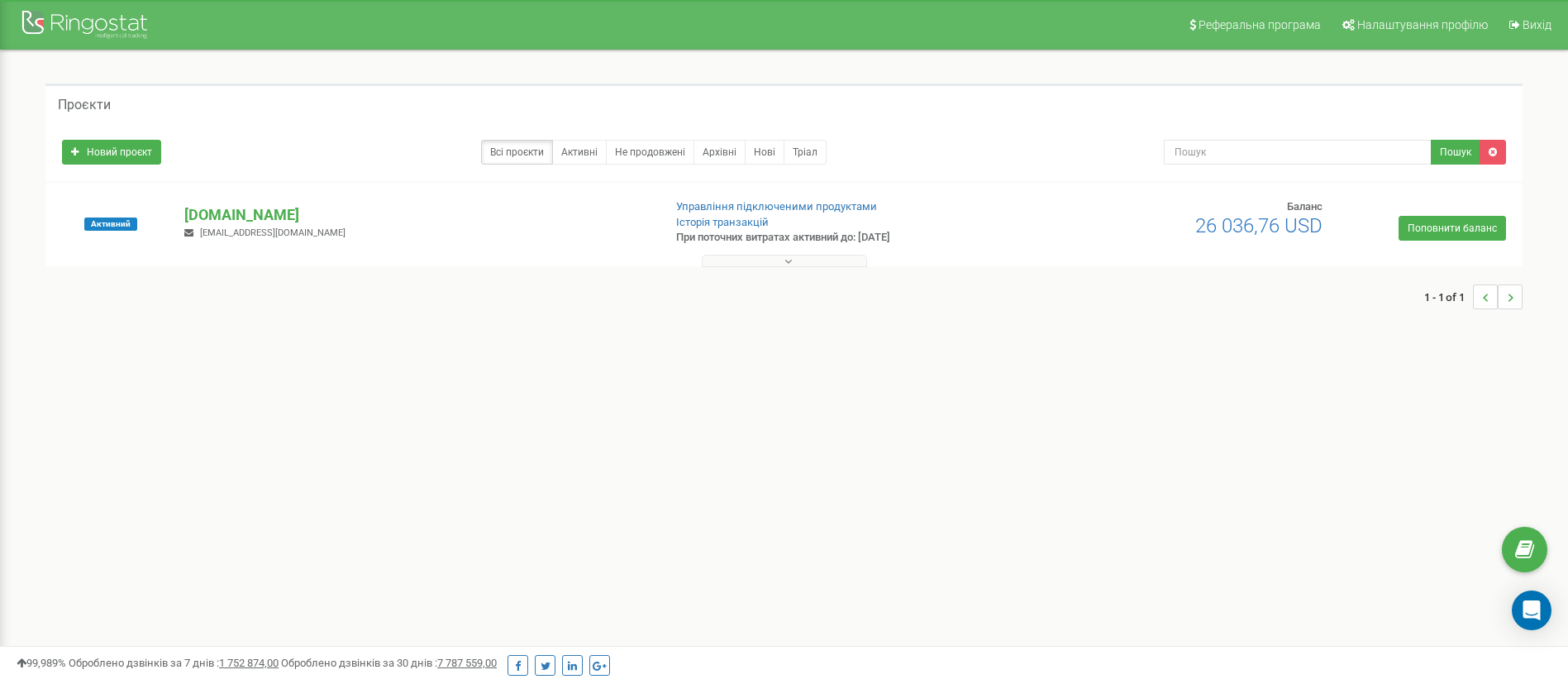
click at [789, 257] on icon at bounding box center [788, 261] width 7 height 11
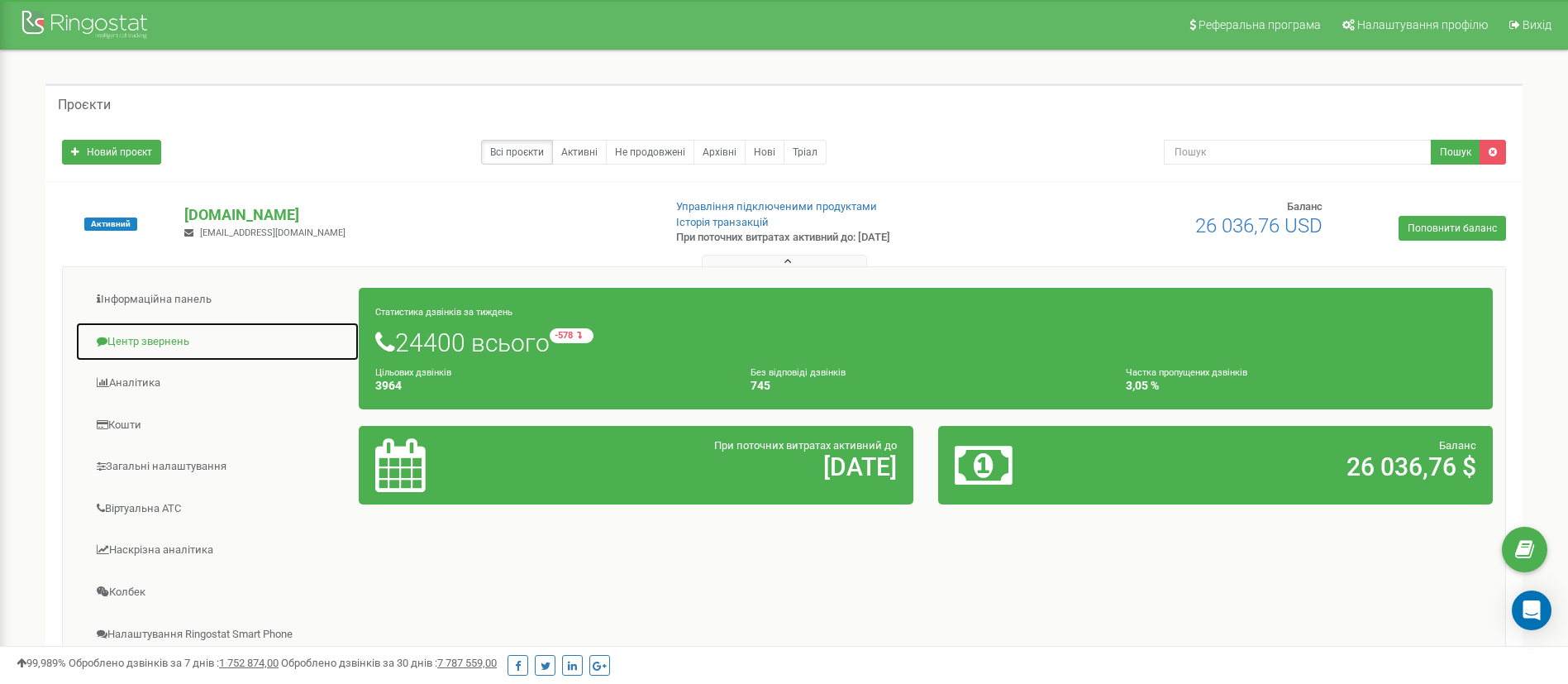
click at [191, 347] on link "Центр звернень" at bounding box center [217, 342] width 284 height 40
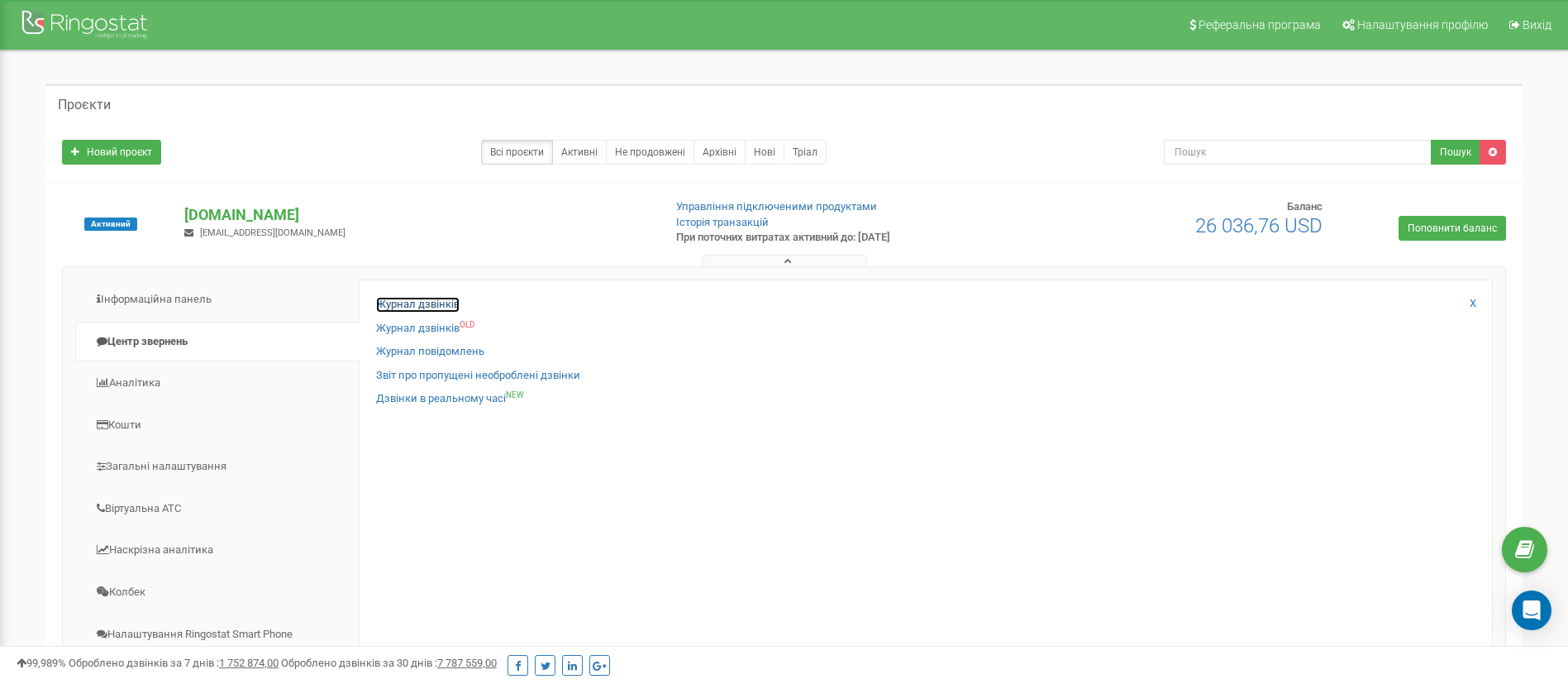
click at [433, 304] on link "Журнал дзвінків" at bounding box center [418, 304] width 84 height 16
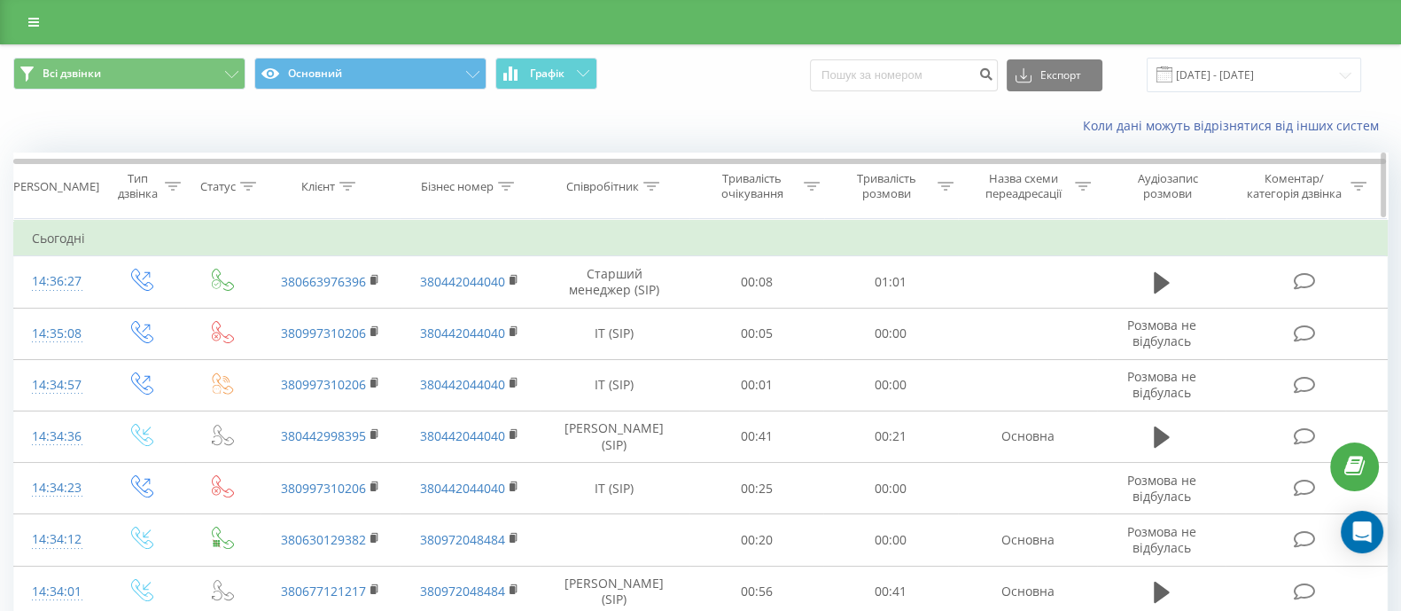
click at [650, 184] on icon at bounding box center [652, 186] width 16 height 9
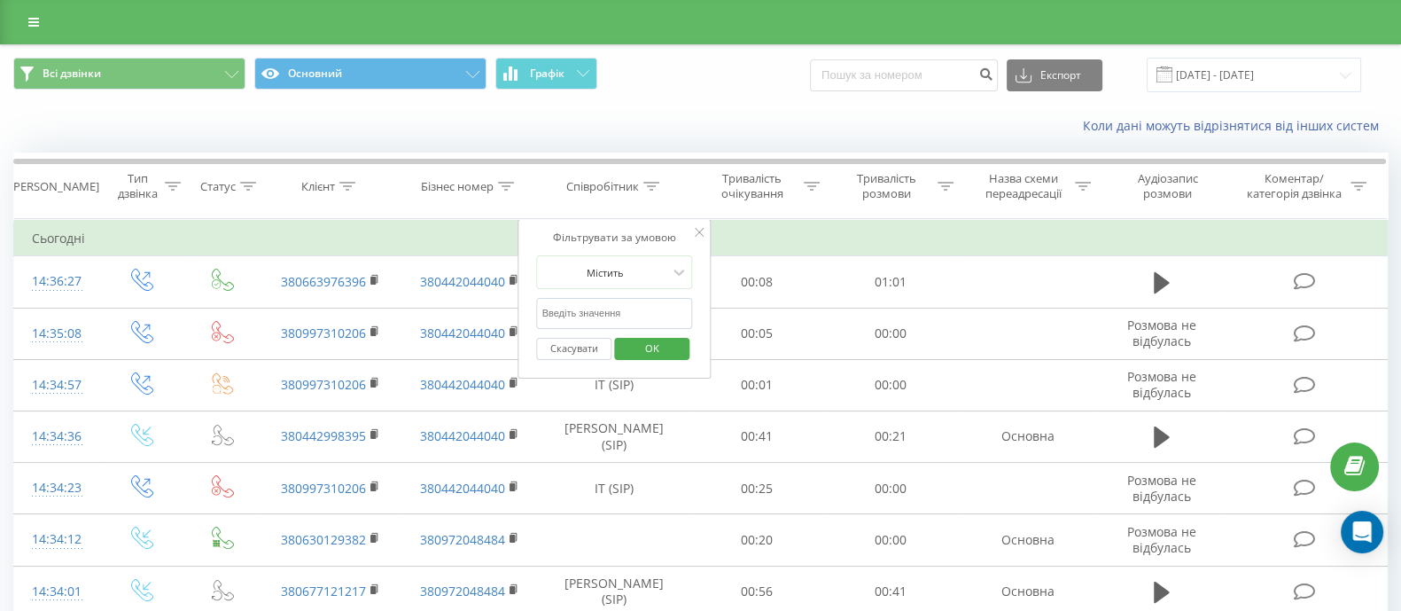
click at [635, 308] on input "text" at bounding box center [615, 313] width 156 height 31
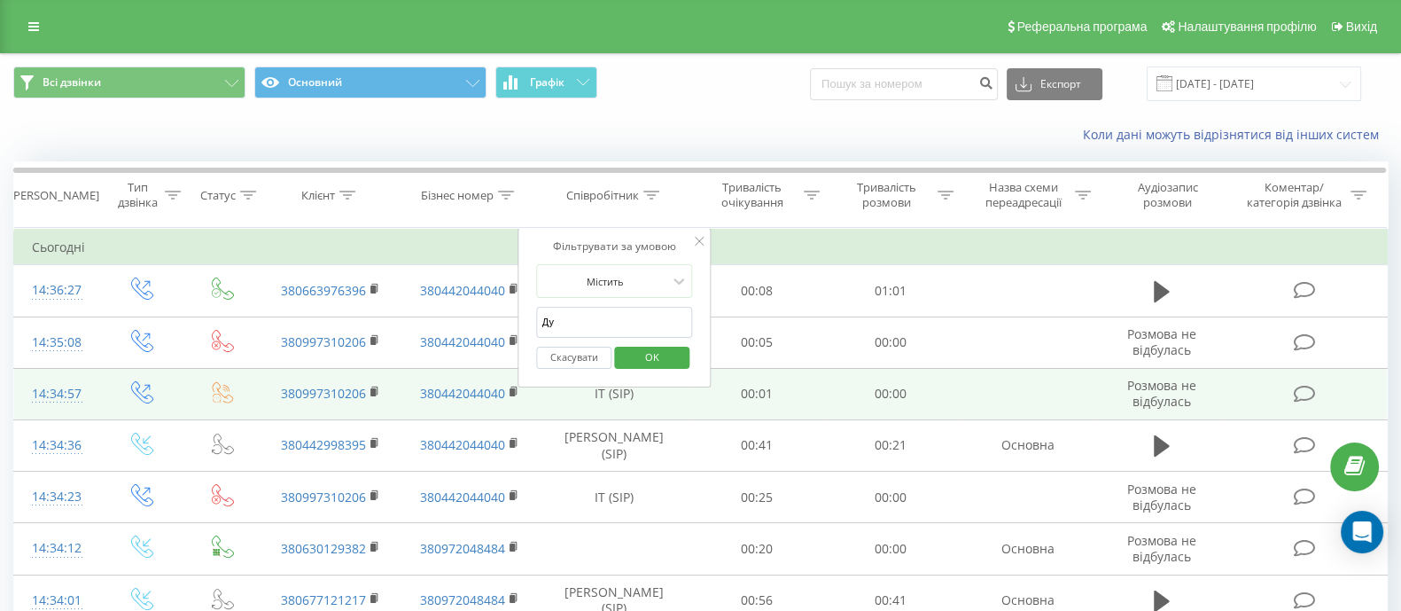
type input "Дубіцька"
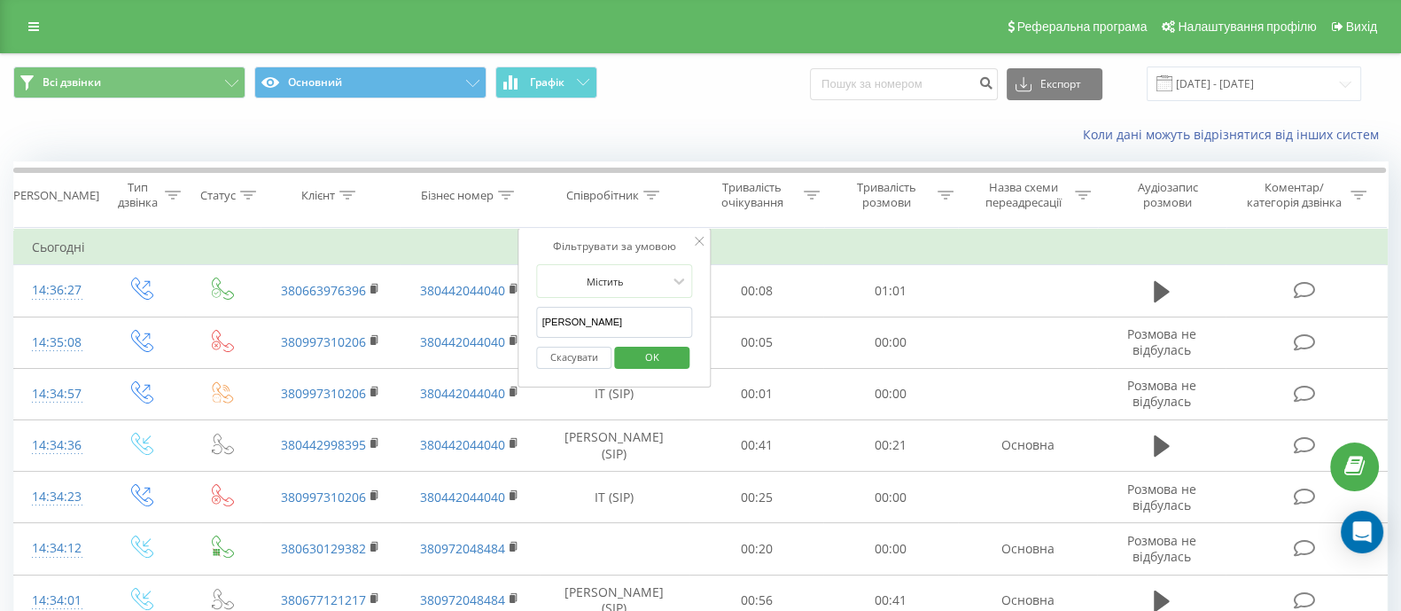
click at [651, 356] on span "OK" at bounding box center [653, 356] width 50 height 27
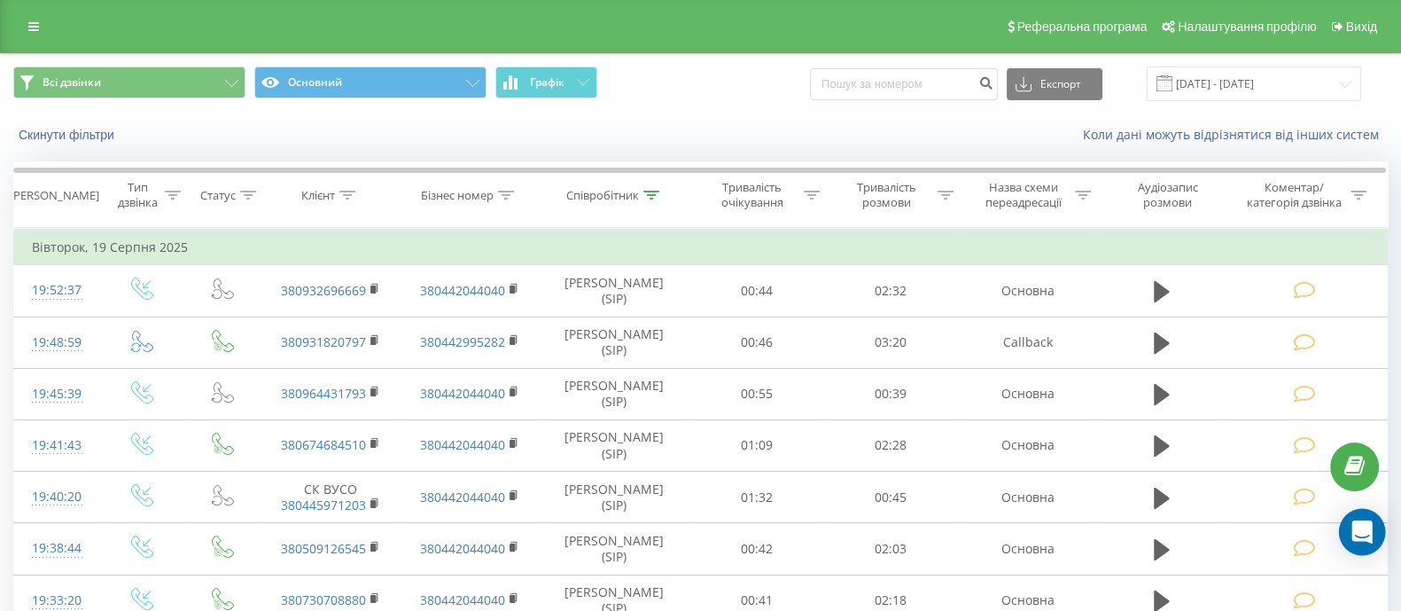
click at [1361, 535] on icon "Open Intercom Messenger" at bounding box center [1362, 531] width 23 height 23
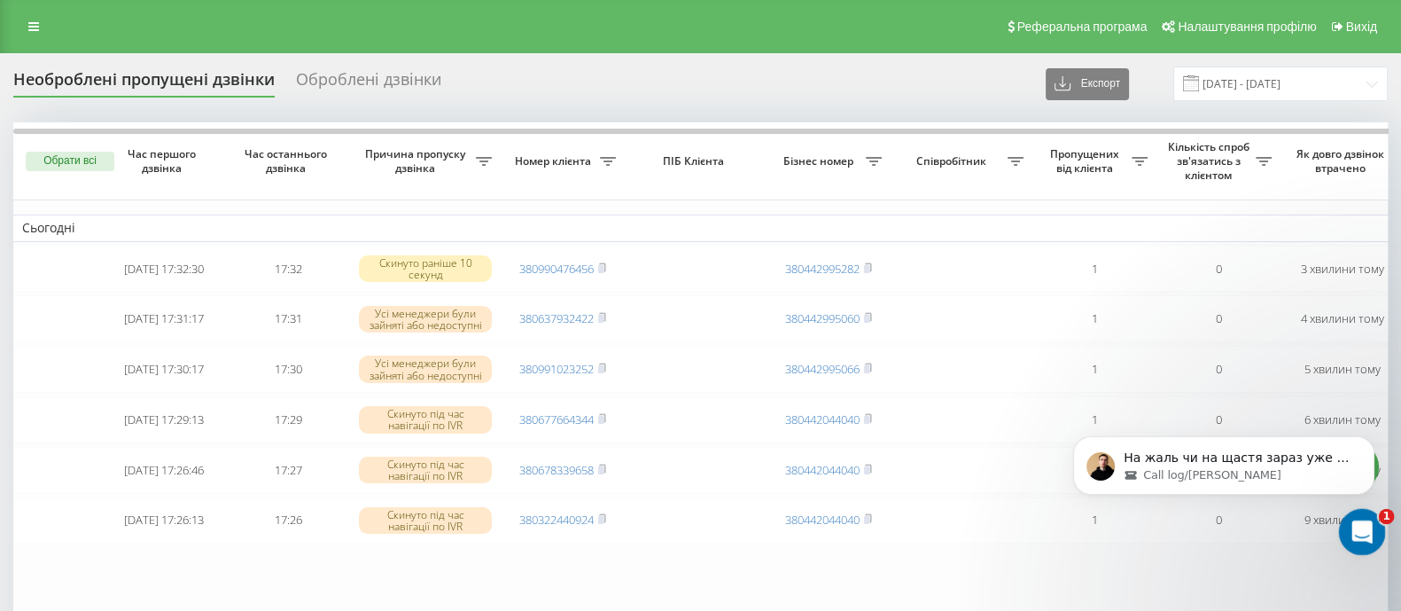
click at [1357, 526] on icon "Открыть службу сообщений Intercom" at bounding box center [1360, 529] width 29 height 29
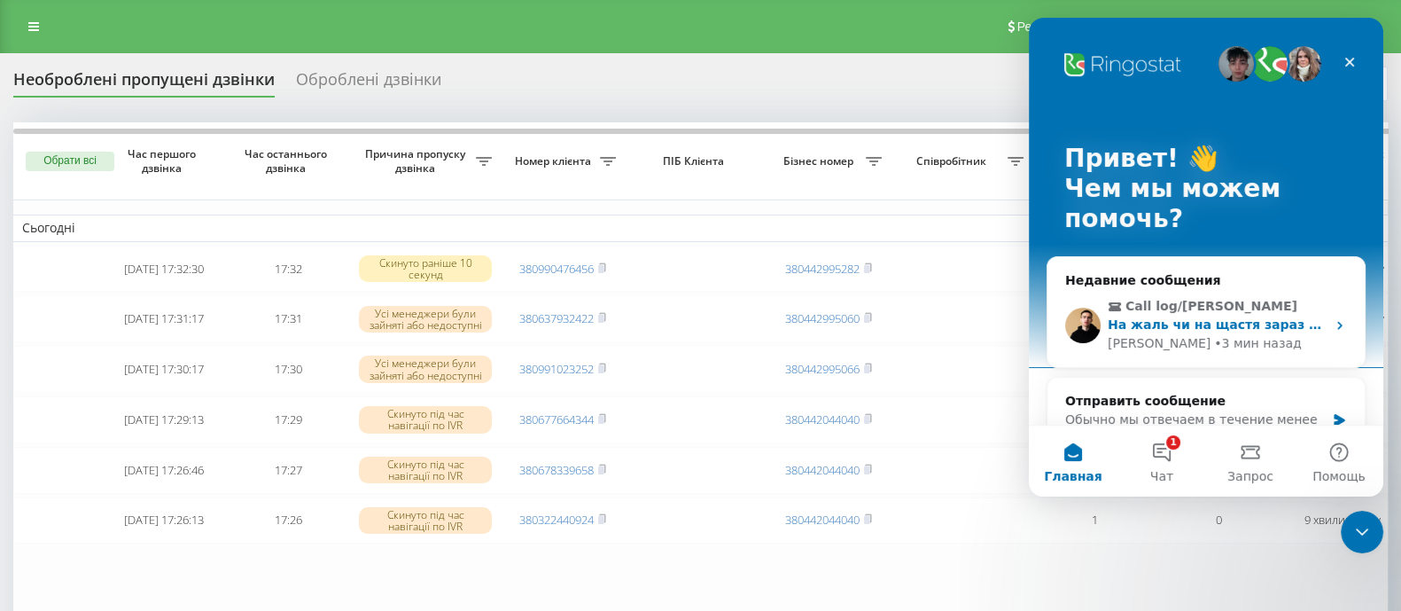
click at [1206, 299] on span "Call log/[PERSON_NAME]" at bounding box center [1212, 306] width 172 height 19
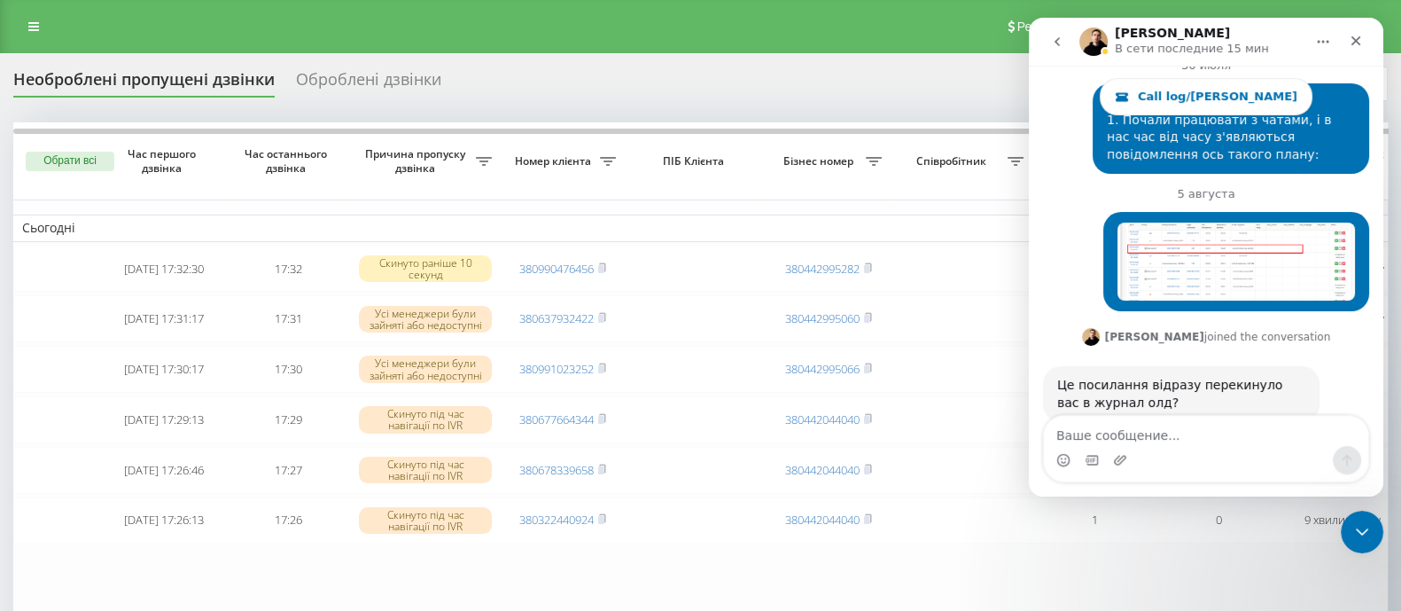
scroll to position [27835, 0]
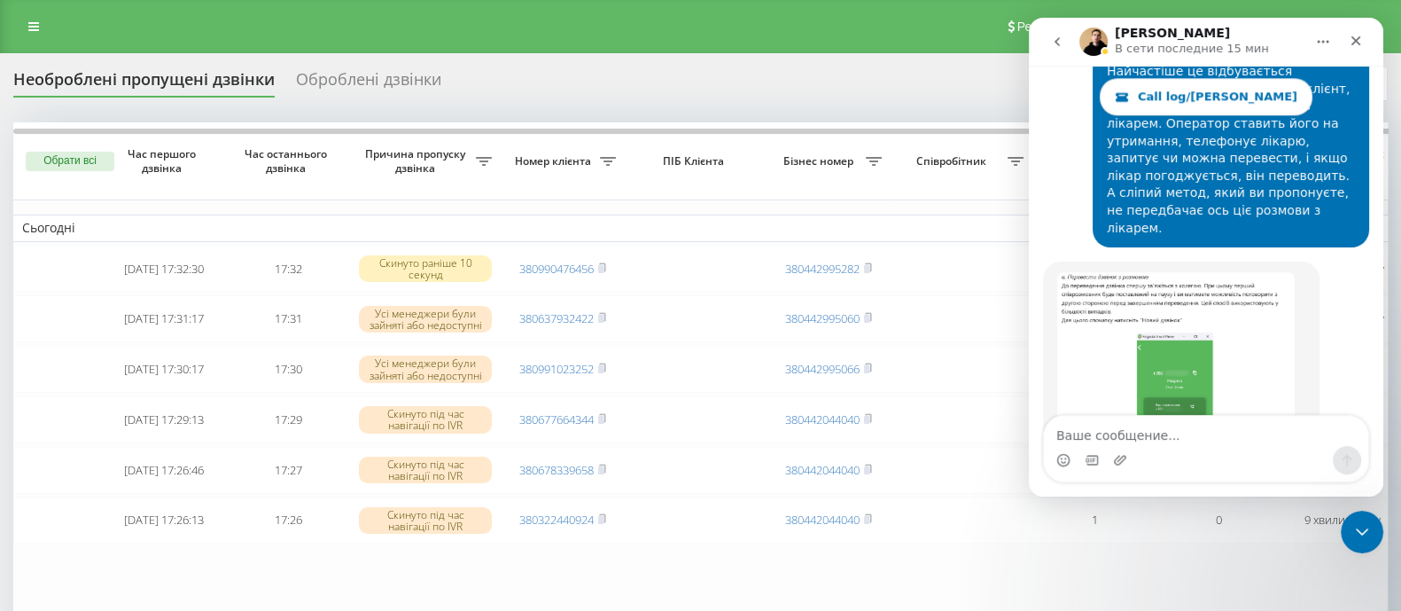
click at [1170, 420] on textarea "Ваше сообщение..." at bounding box center [1206, 431] width 324 height 30
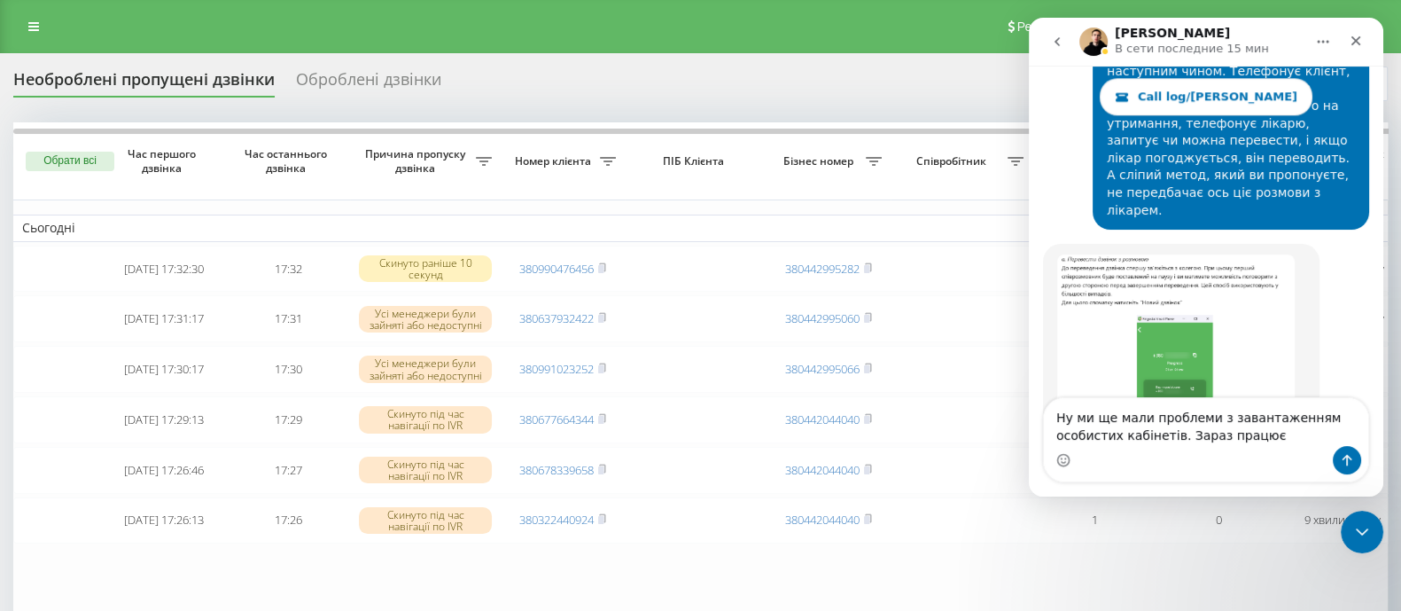
type textarea "Ну ми ще мали проблеми з завантаженням особистих кабінетів. Зараз працює"
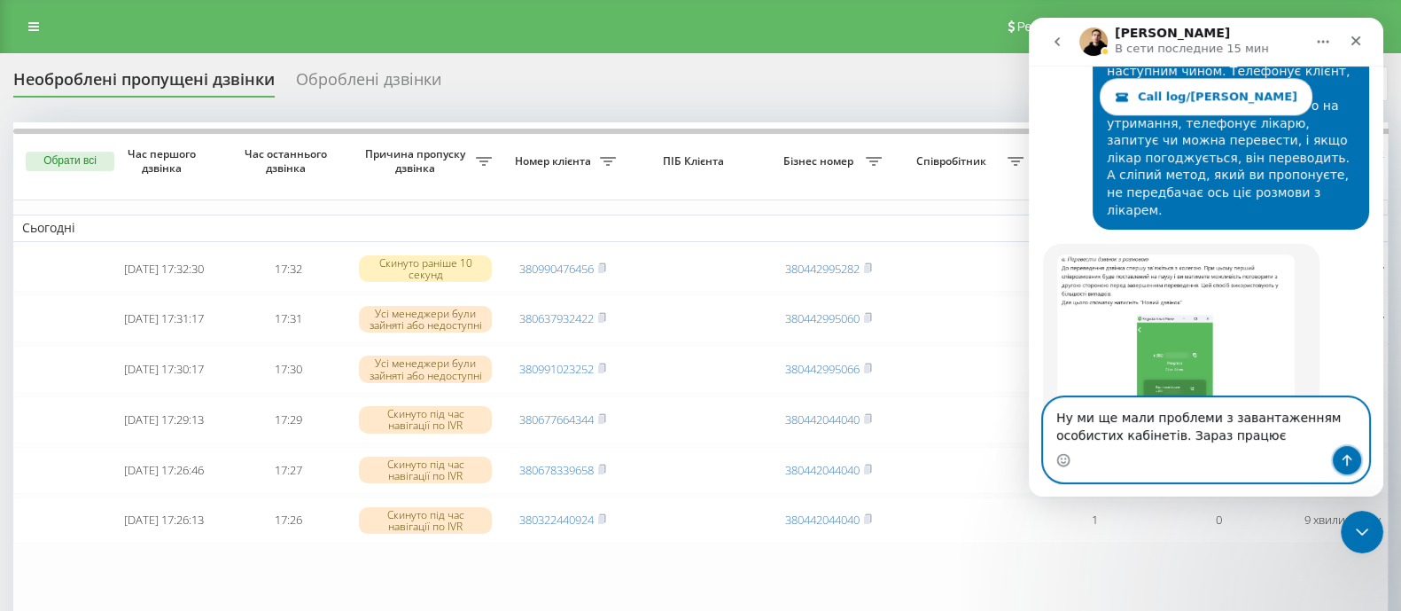
click at [1351, 458] on icon "Отправить сообщение…" at bounding box center [1348, 461] width 10 height 12
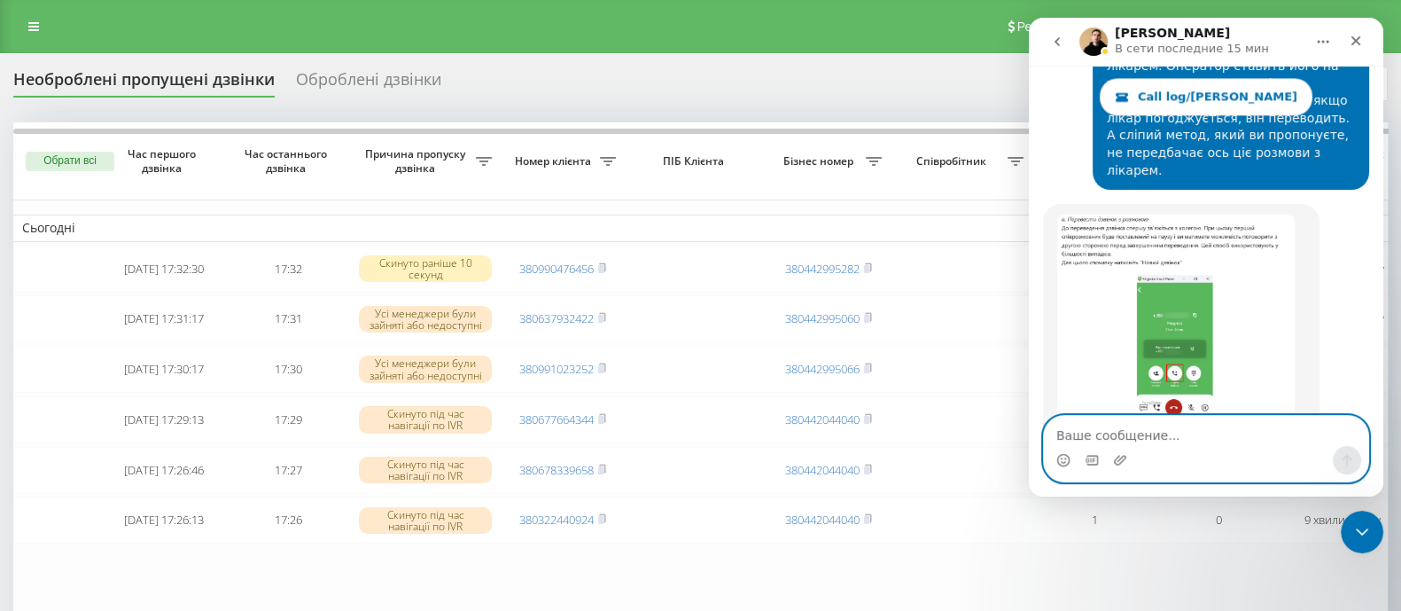
scroll to position [27892, 0]
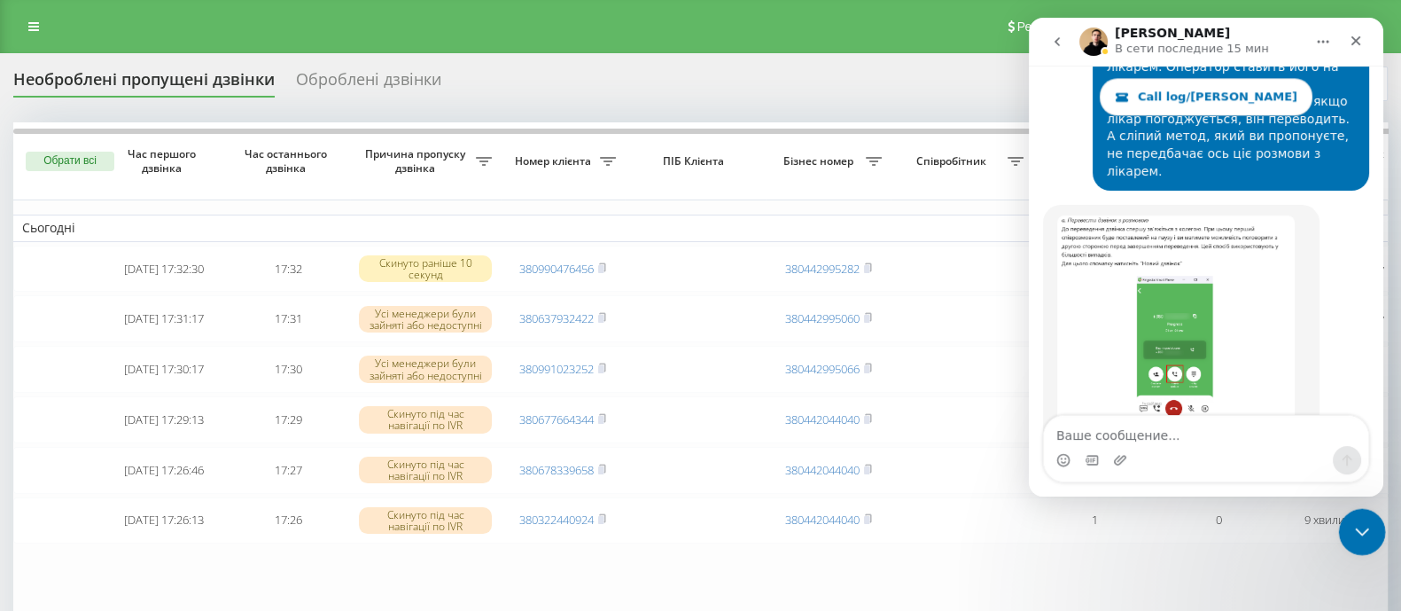
drag, startPoint x: 1359, startPoint y: 524, endPoint x: 2626, endPoint y: 987, distance: 1349.3
click at [1358, 523] on icon "Закрыть службу сообщений Intercom" at bounding box center [1359, 529] width 21 height 21
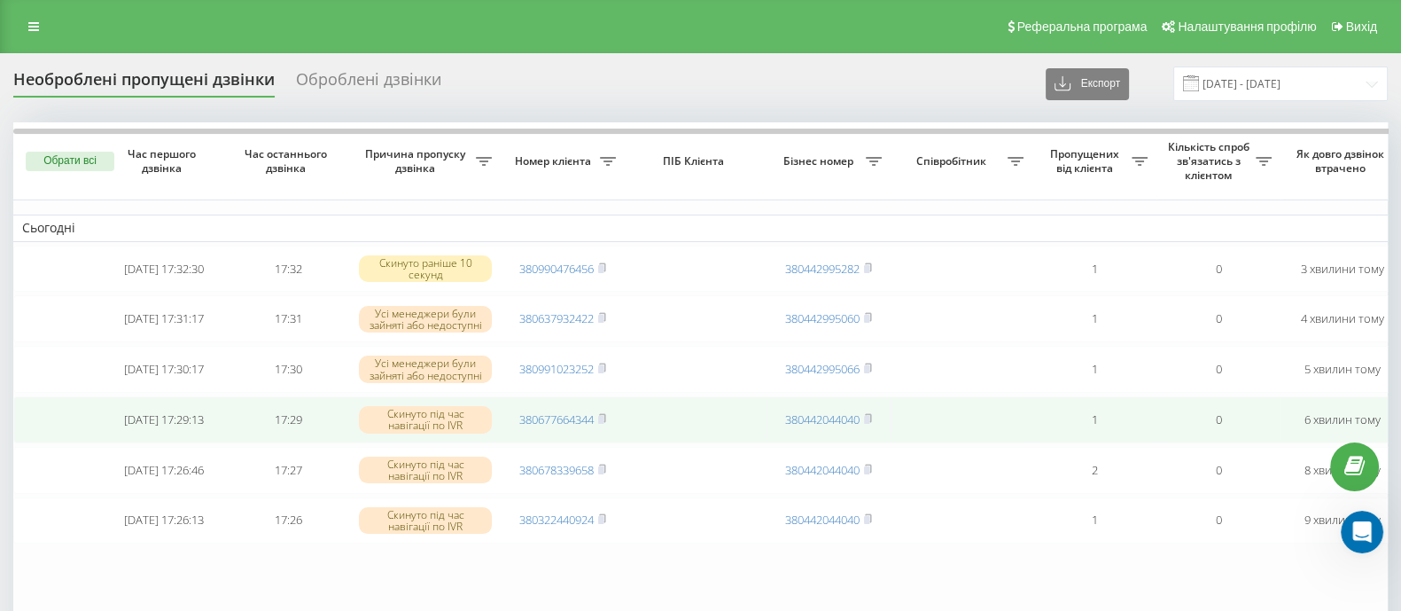
scroll to position [27893, 0]
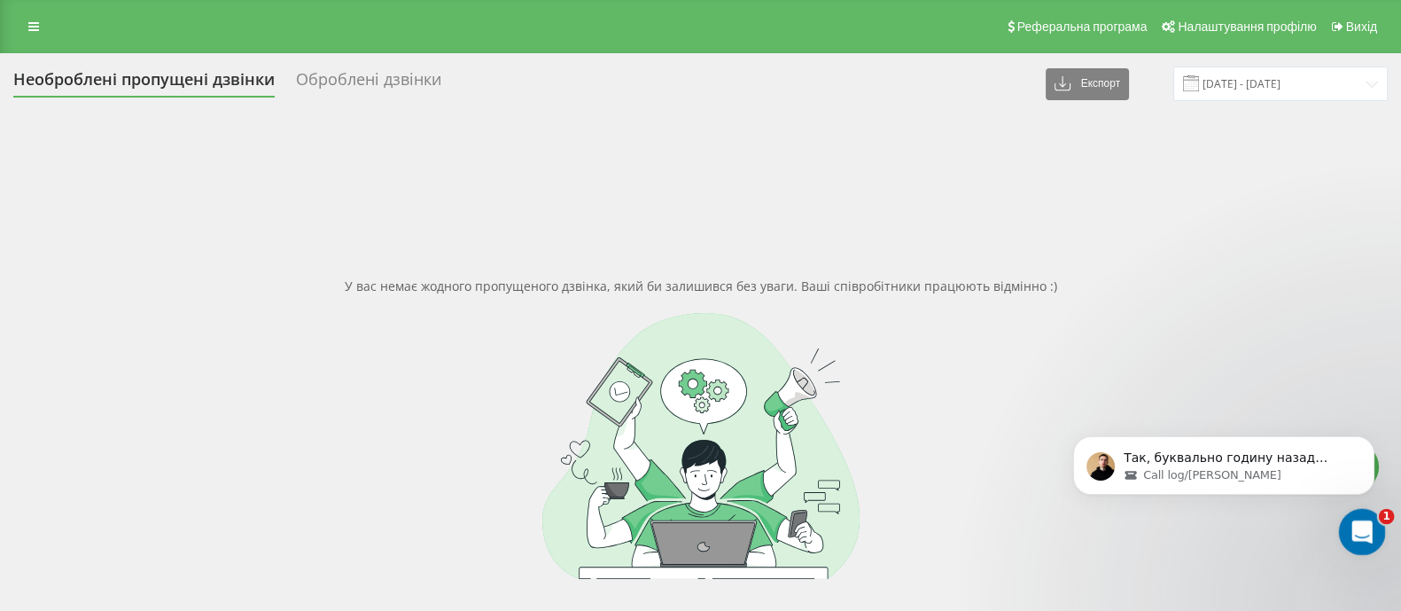
click at [1360, 522] on icon "Открыть службу сообщений Intercom" at bounding box center [1360, 529] width 29 height 29
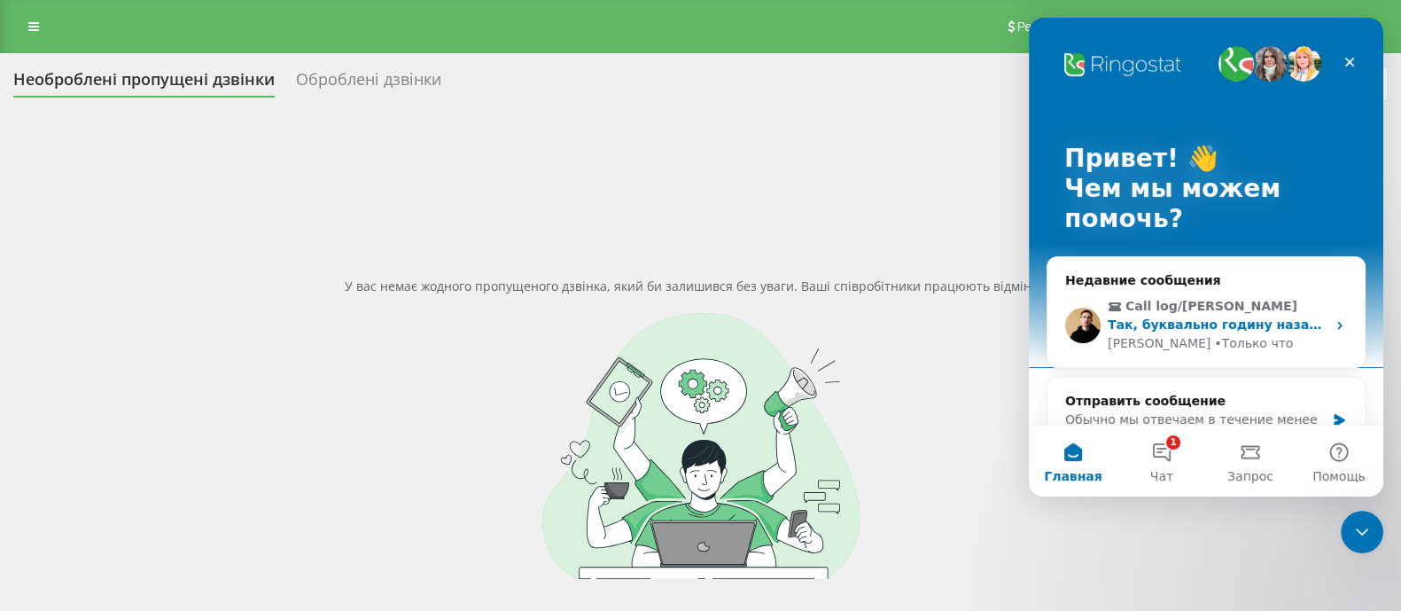
click at [1214, 312] on span "Call log/[PERSON_NAME]" at bounding box center [1208, 306] width 200 height 19
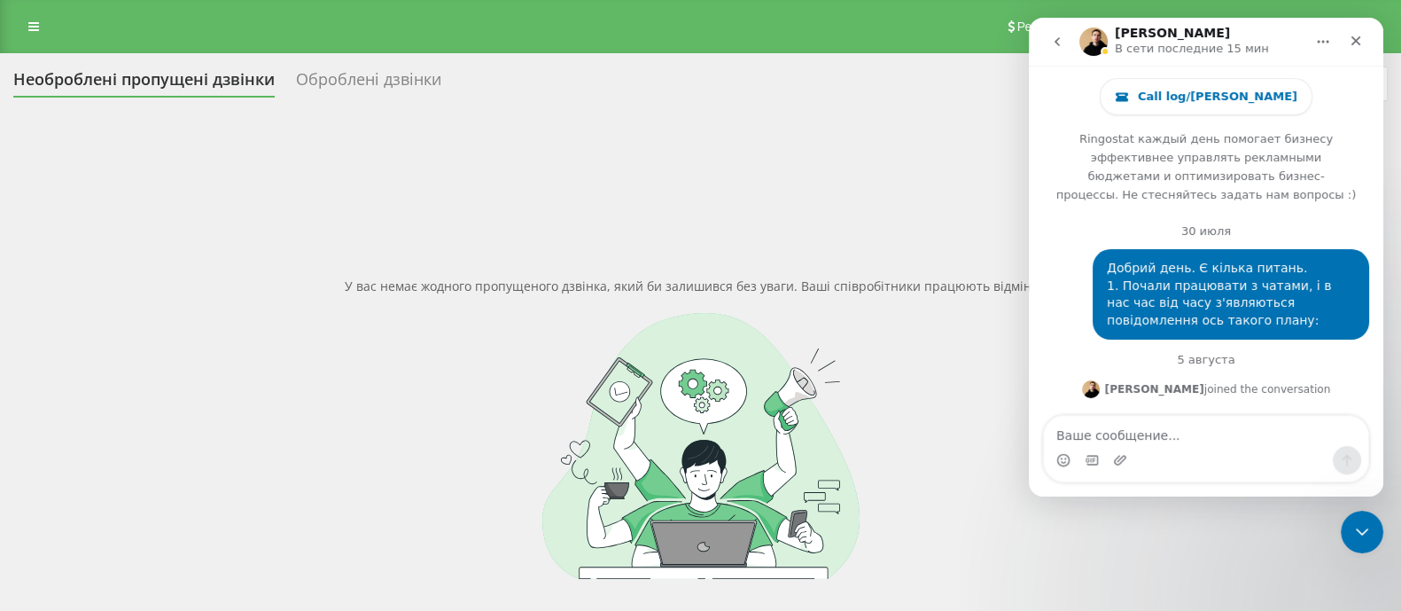
scroll to position [27243, 0]
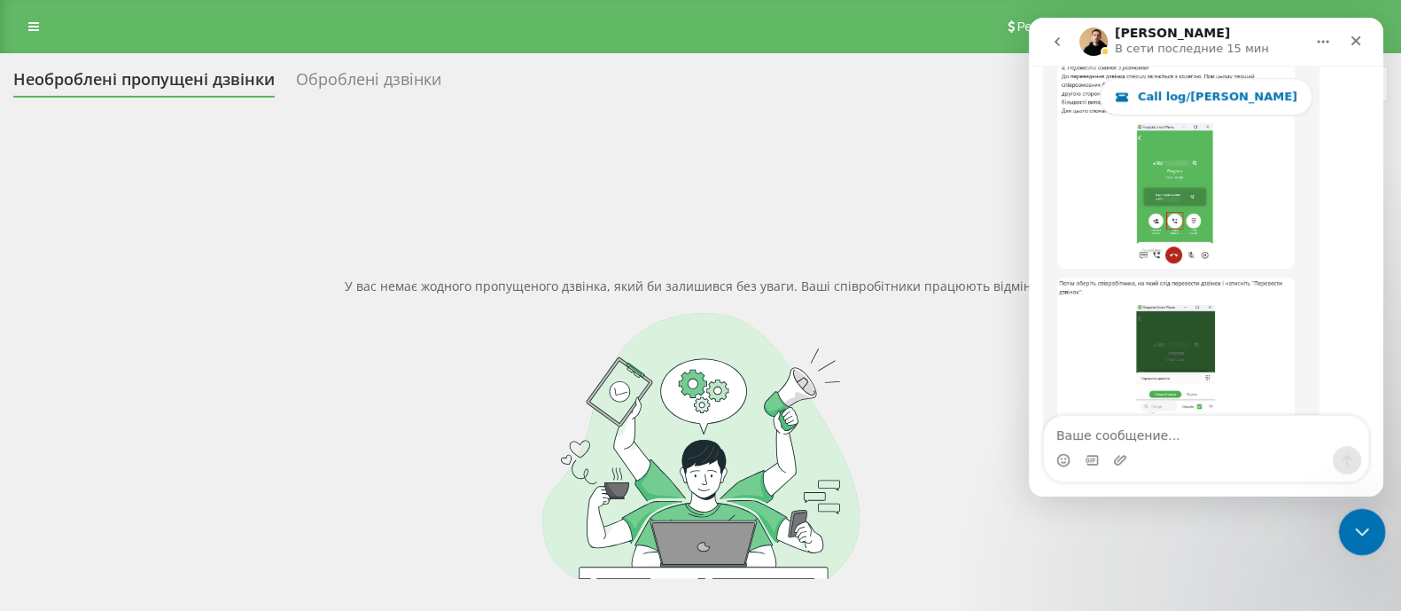
click at [1375, 542] on div "Закрыть службу сообщений Intercom" at bounding box center [1359, 529] width 43 height 43
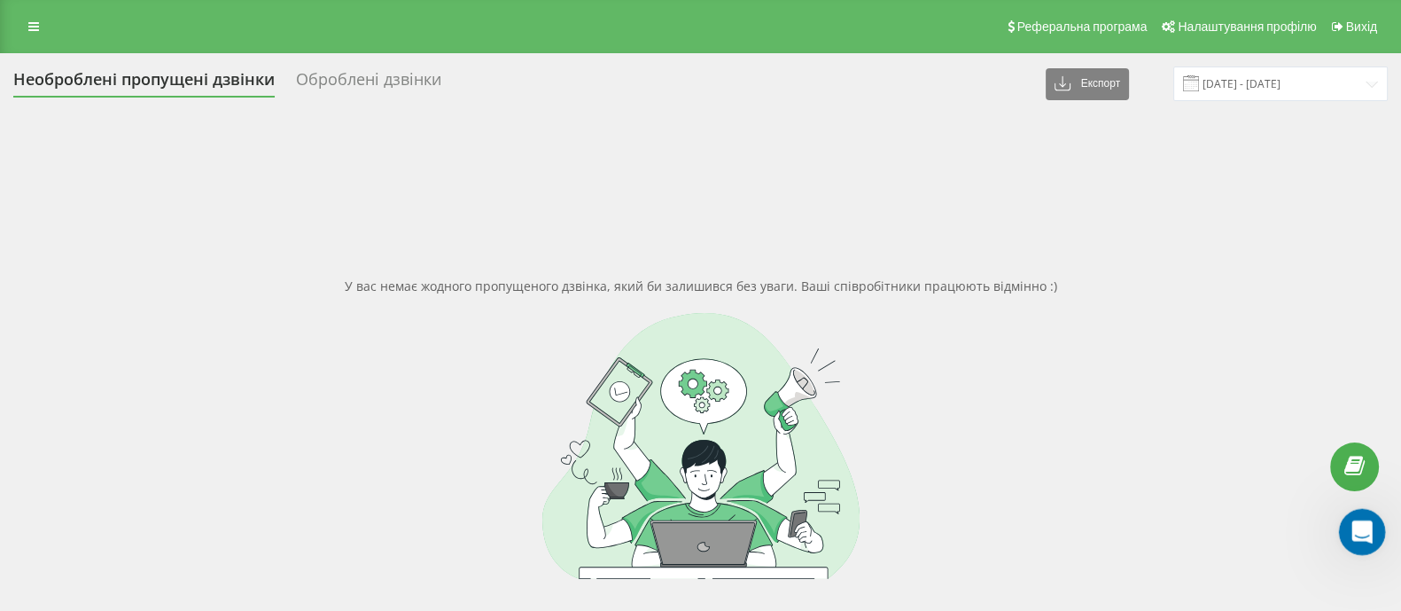
scroll to position [27214, 0]
click at [23, 25] on link at bounding box center [34, 26] width 32 height 25
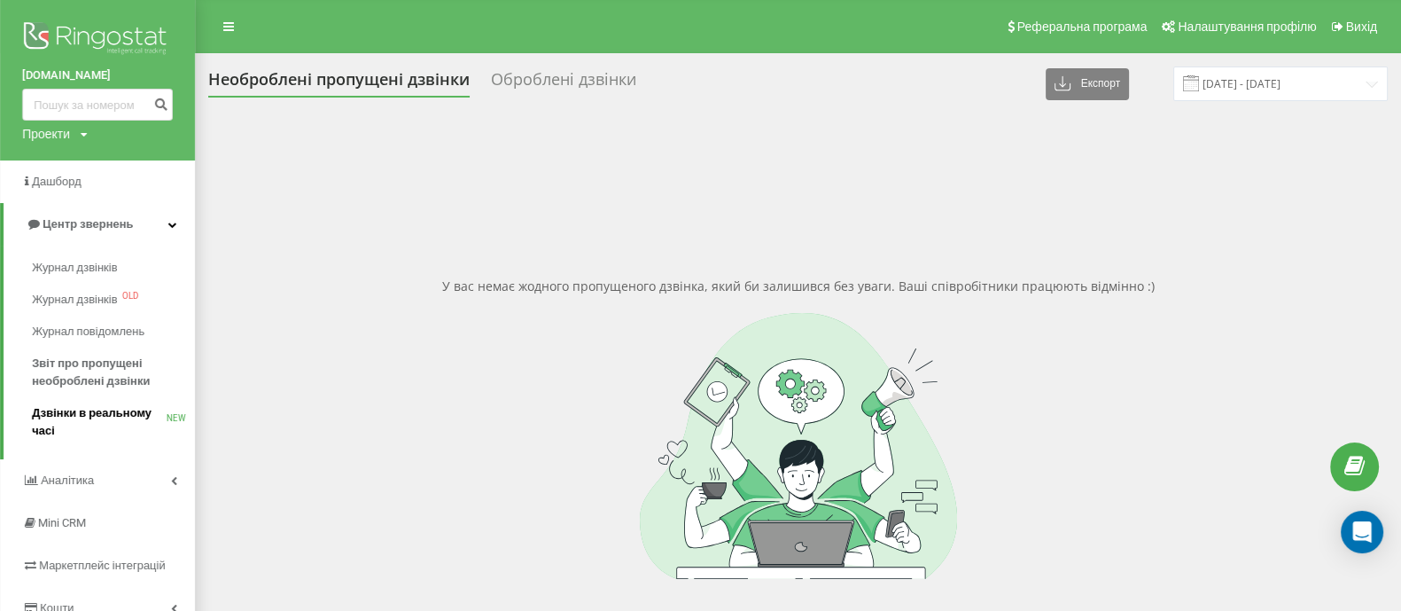
click at [121, 409] on span "Дзвінки в реальному часі" at bounding box center [99, 421] width 135 height 35
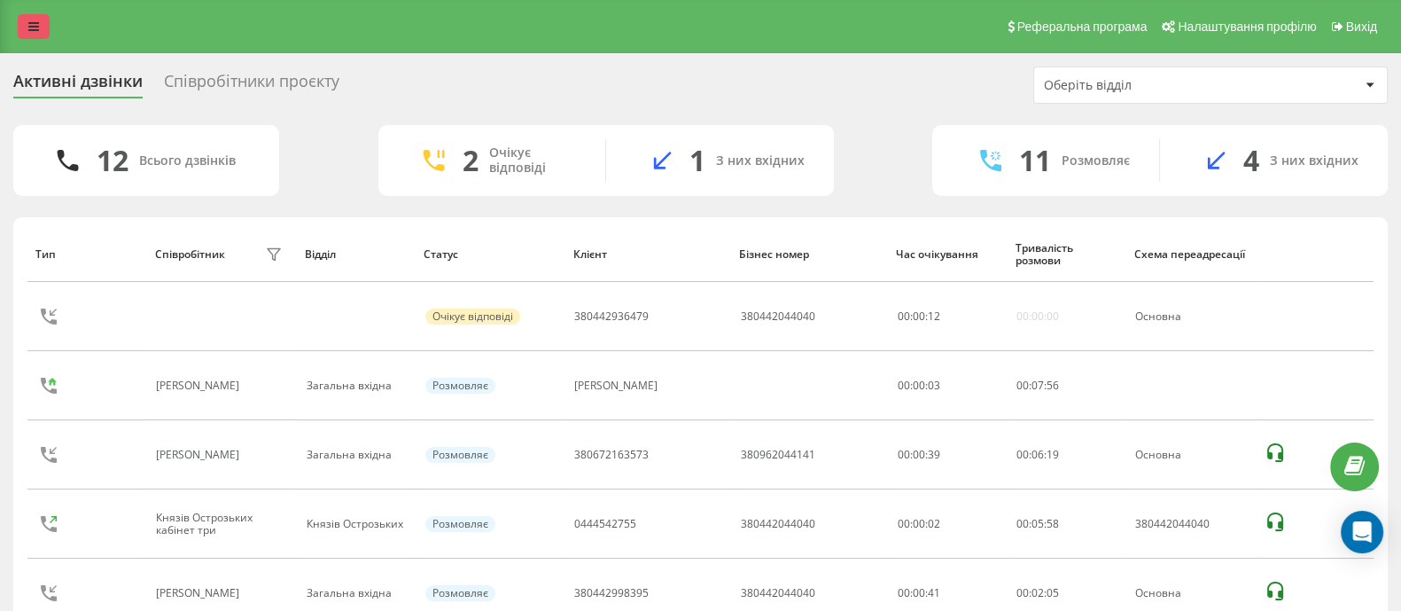
click at [43, 30] on link at bounding box center [34, 26] width 32 height 25
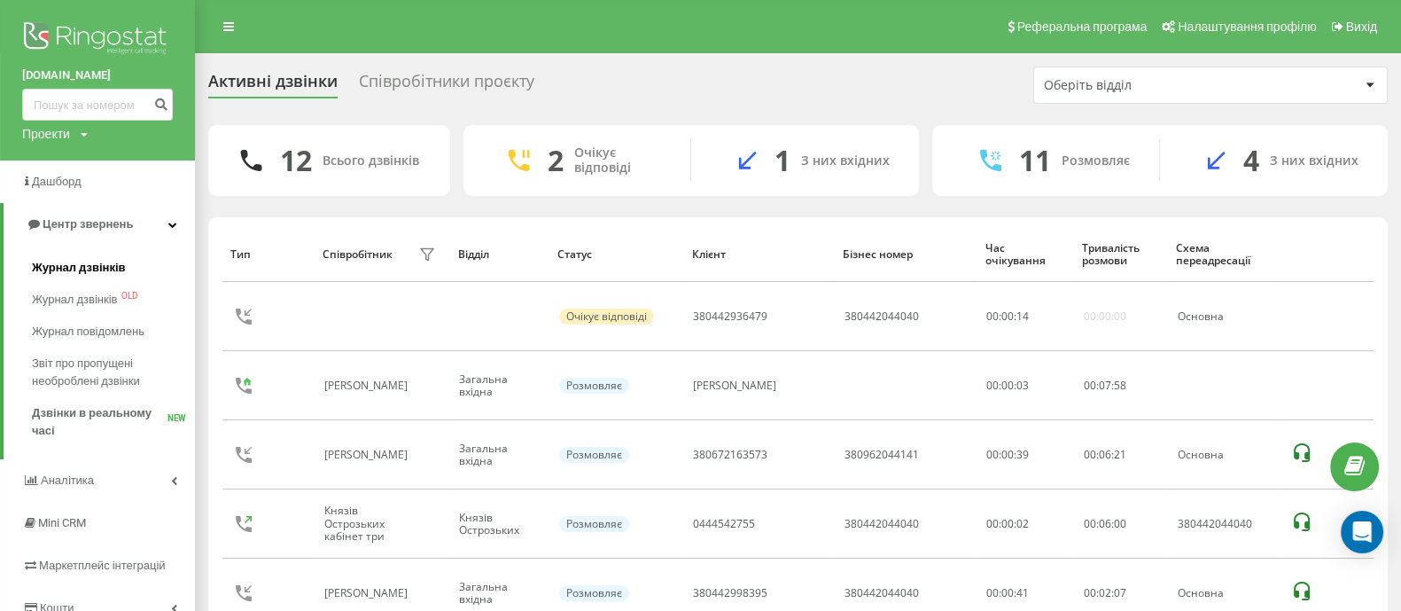
click at [115, 261] on span "Журнал дзвінків" at bounding box center [79, 268] width 94 height 18
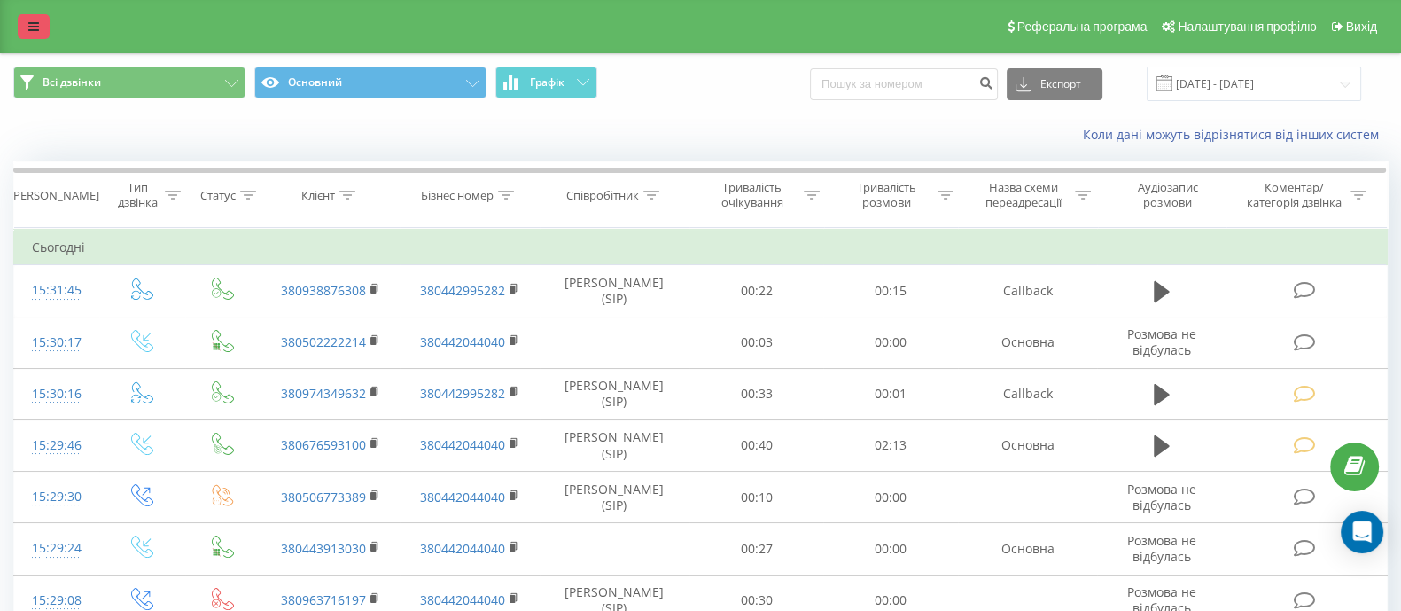
click at [38, 26] on icon at bounding box center [33, 26] width 11 height 12
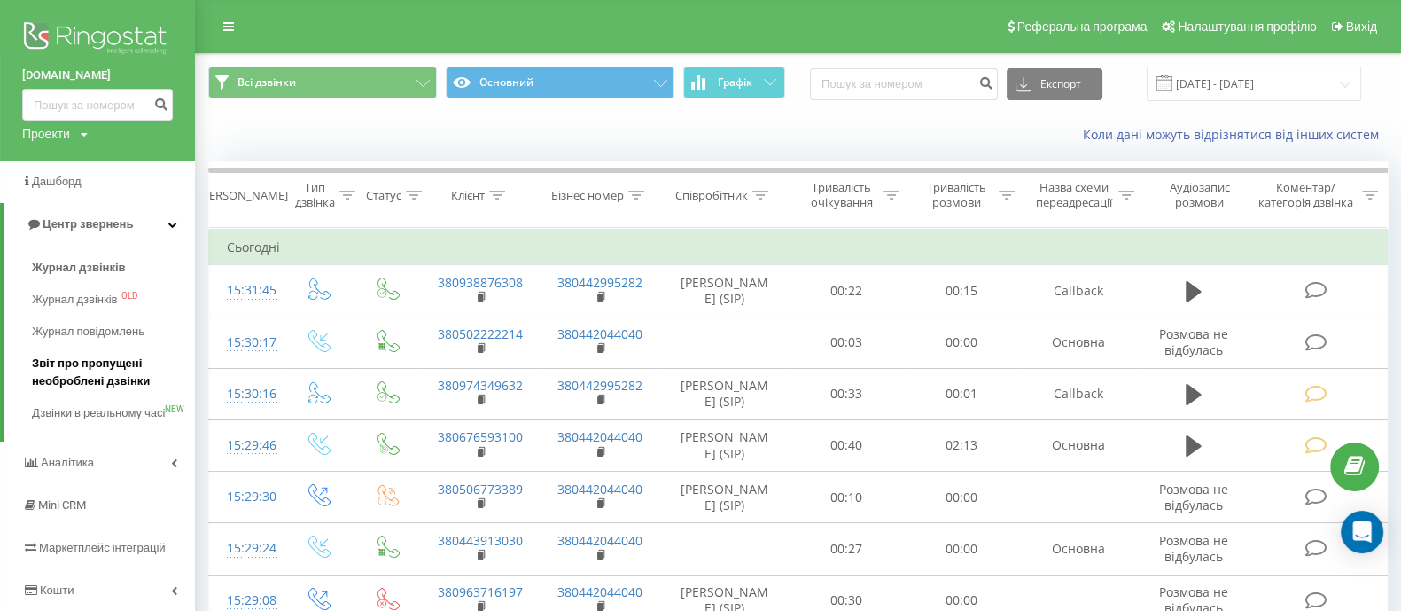
click at [111, 378] on span "Звіт про пропущені необроблені дзвінки" at bounding box center [109, 372] width 154 height 35
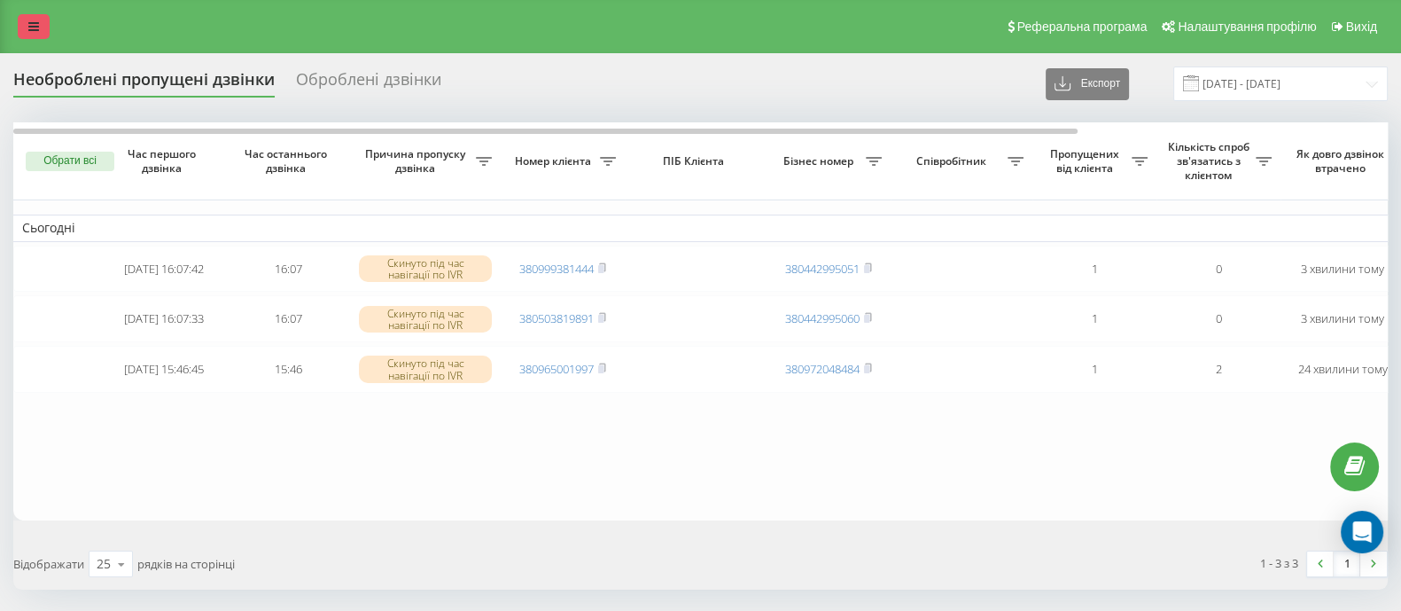
click at [36, 27] on icon at bounding box center [33, 26] width 11 height 12
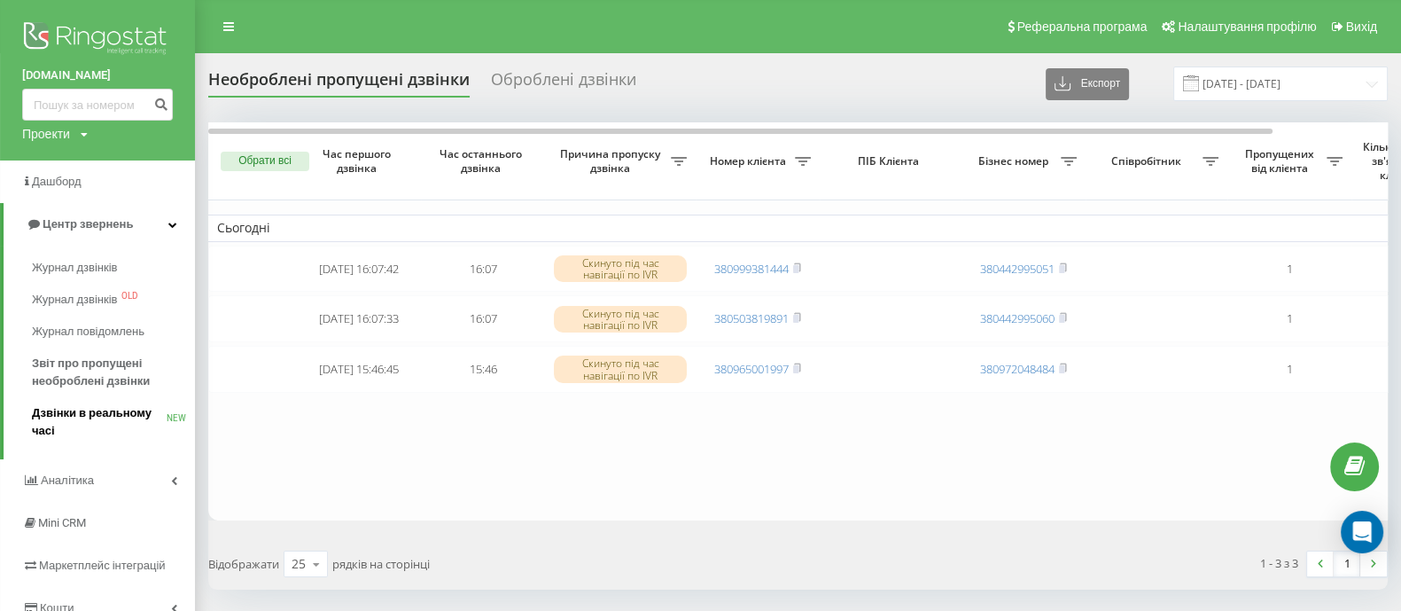
click at [80, 405] on span "Дзвінки в реальному часі" at bounding box center [99, 421] width 135 height 35
